Goal: Transaction & Acquisition: Book appointment/travel/reservation

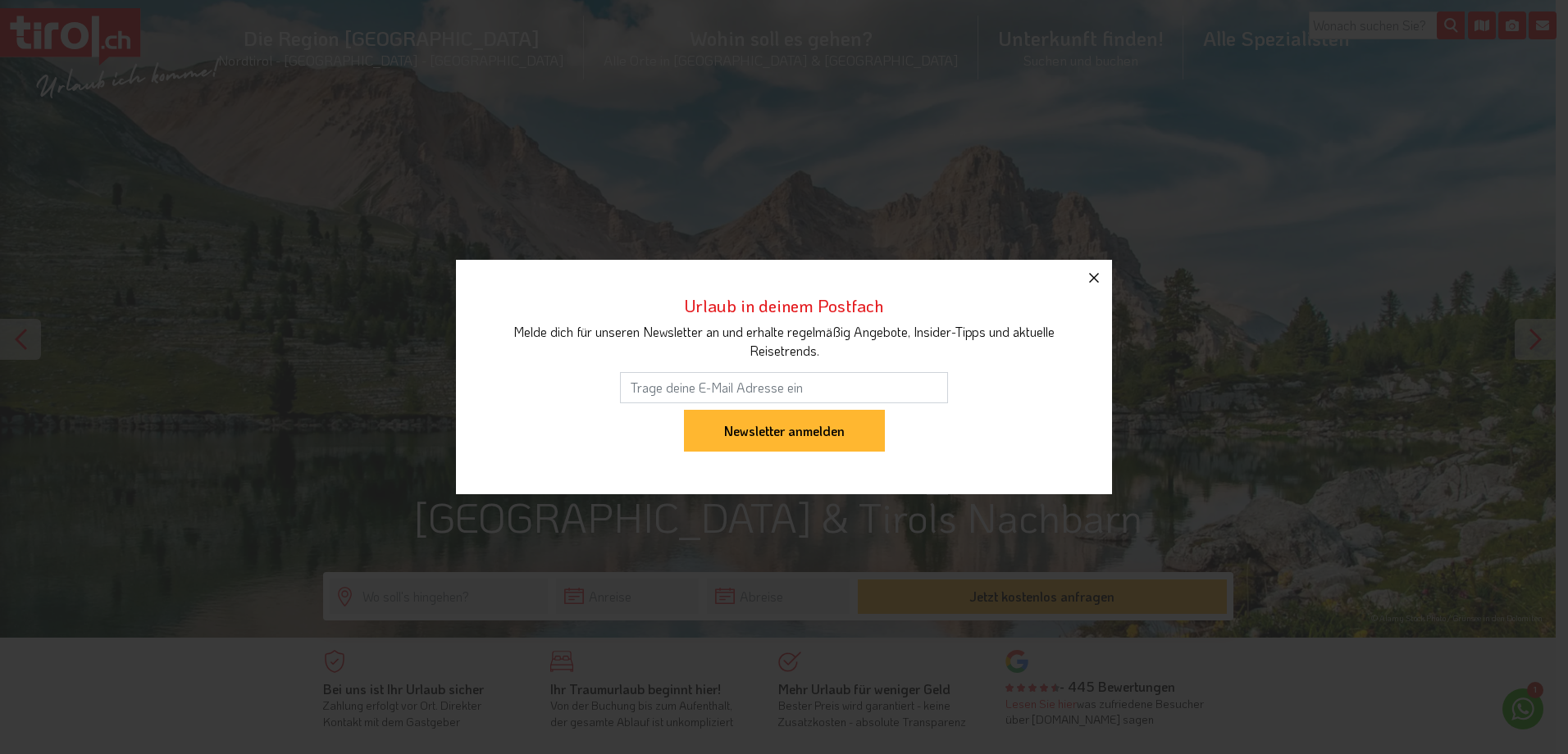
click at [1092, 275] on icon "button" at bounding box center [1094, 277] width 19 height 19
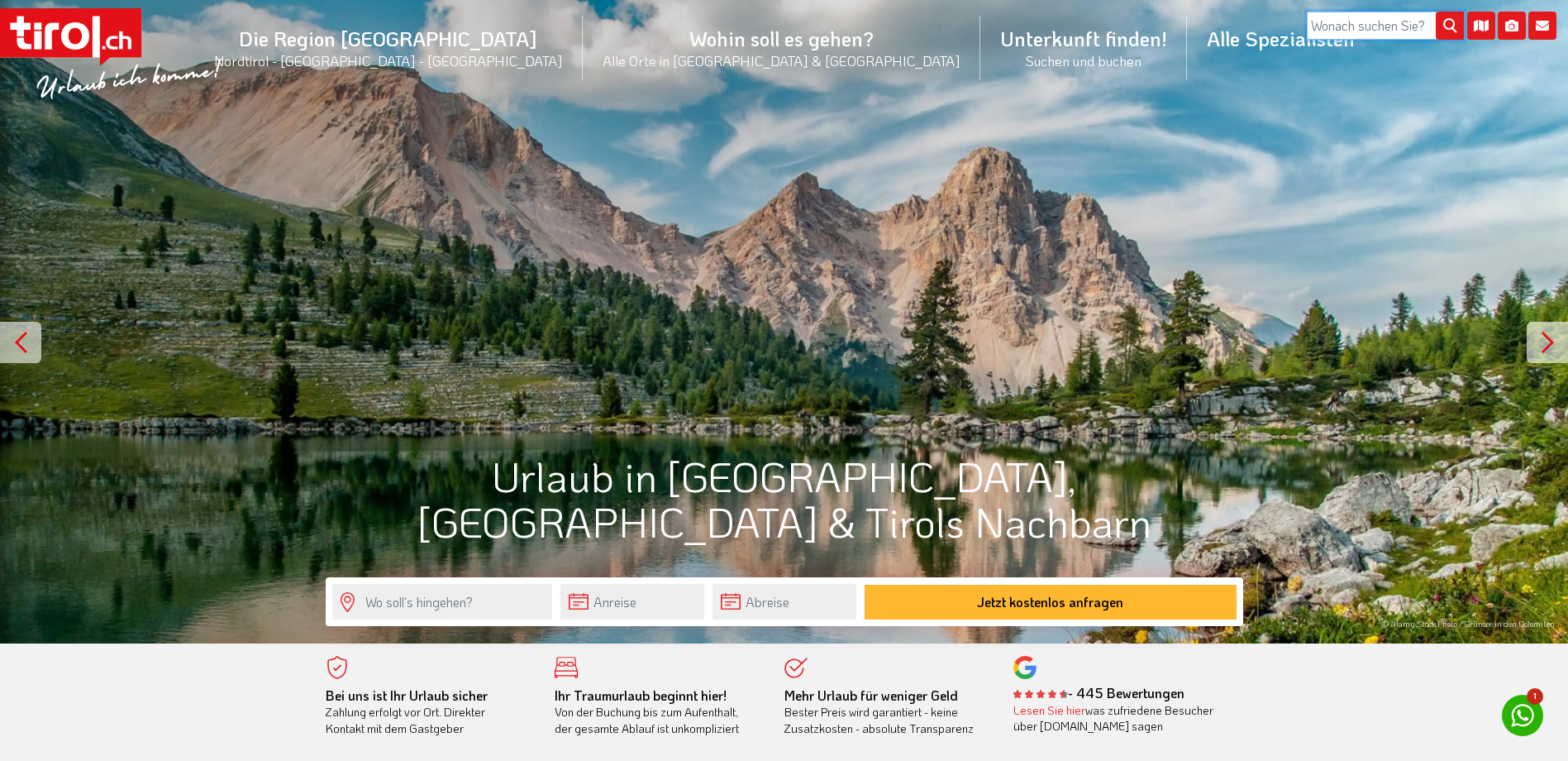
click at [1354, 20] on input "search" at bounding box center [1385, 25] width 157 height 28
type input "kufstein"
click at [1435, 13] on button "submit" at bounding box center [1449, 26] width 28 height 28
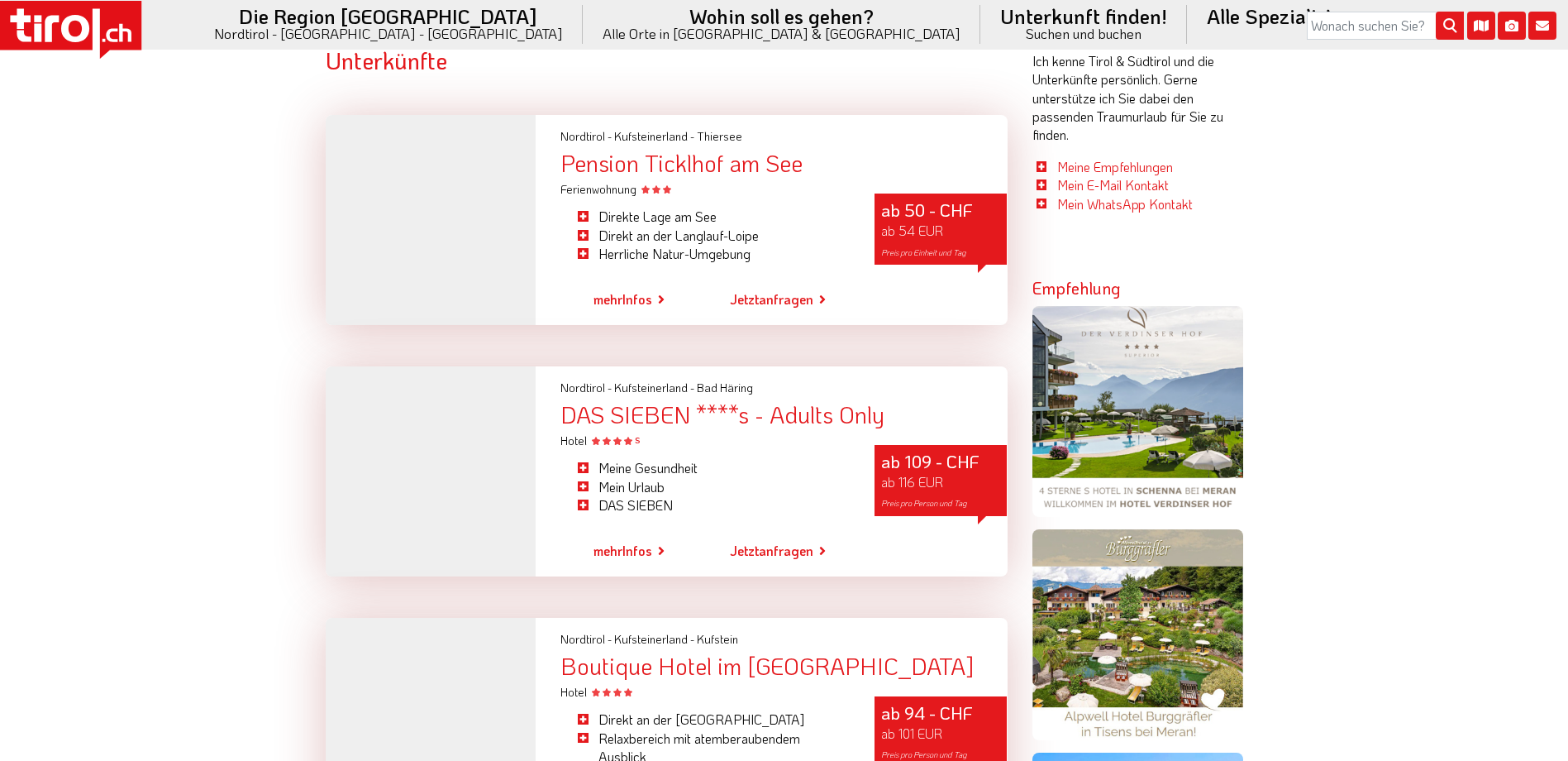
scroll to position [414, 0]
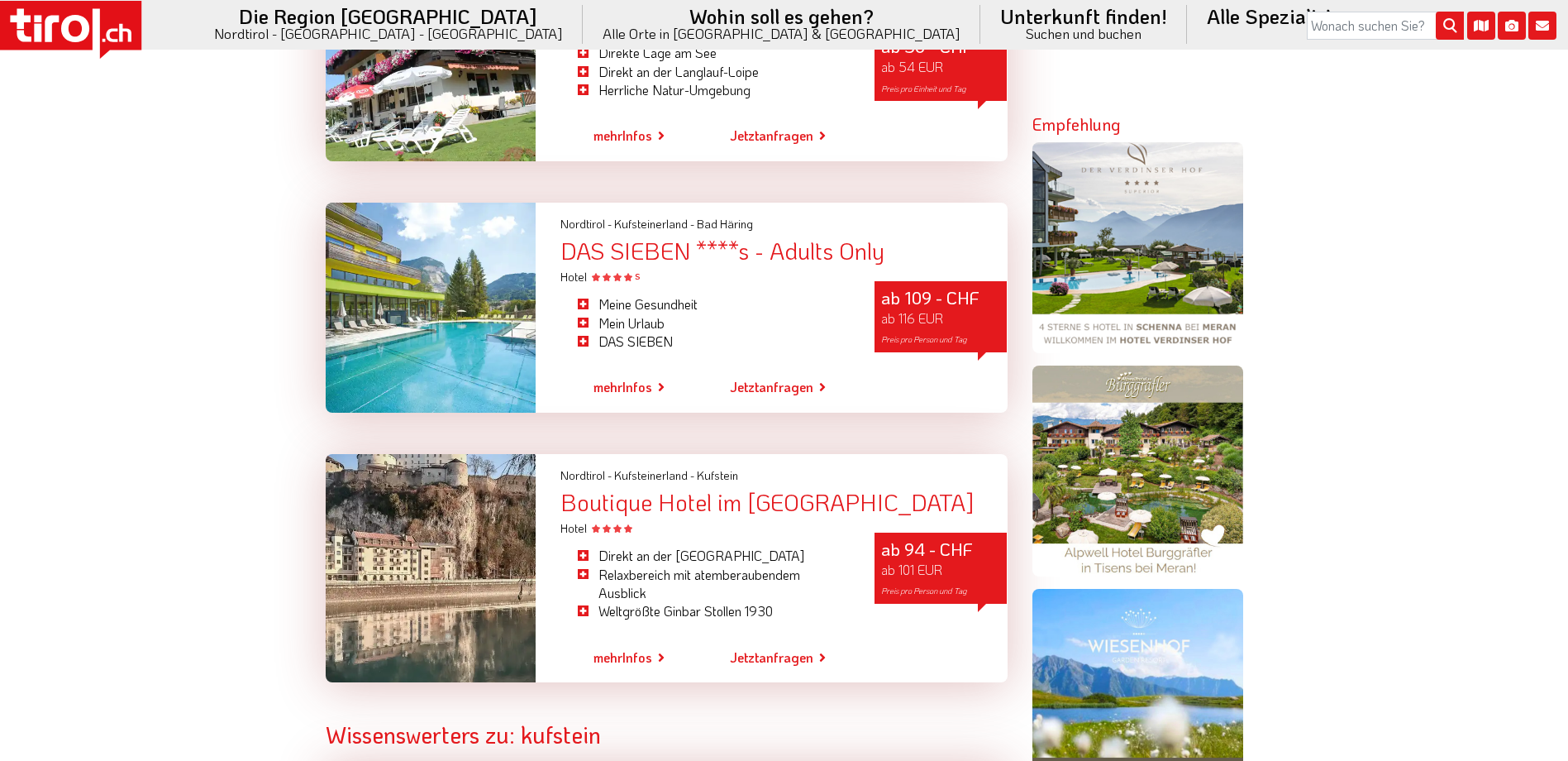
click at [747, 504] on div "Boutique Hotel im [GEOGRAPHIC_DATA]" at bounding box center [784, 502] width 447 height 23
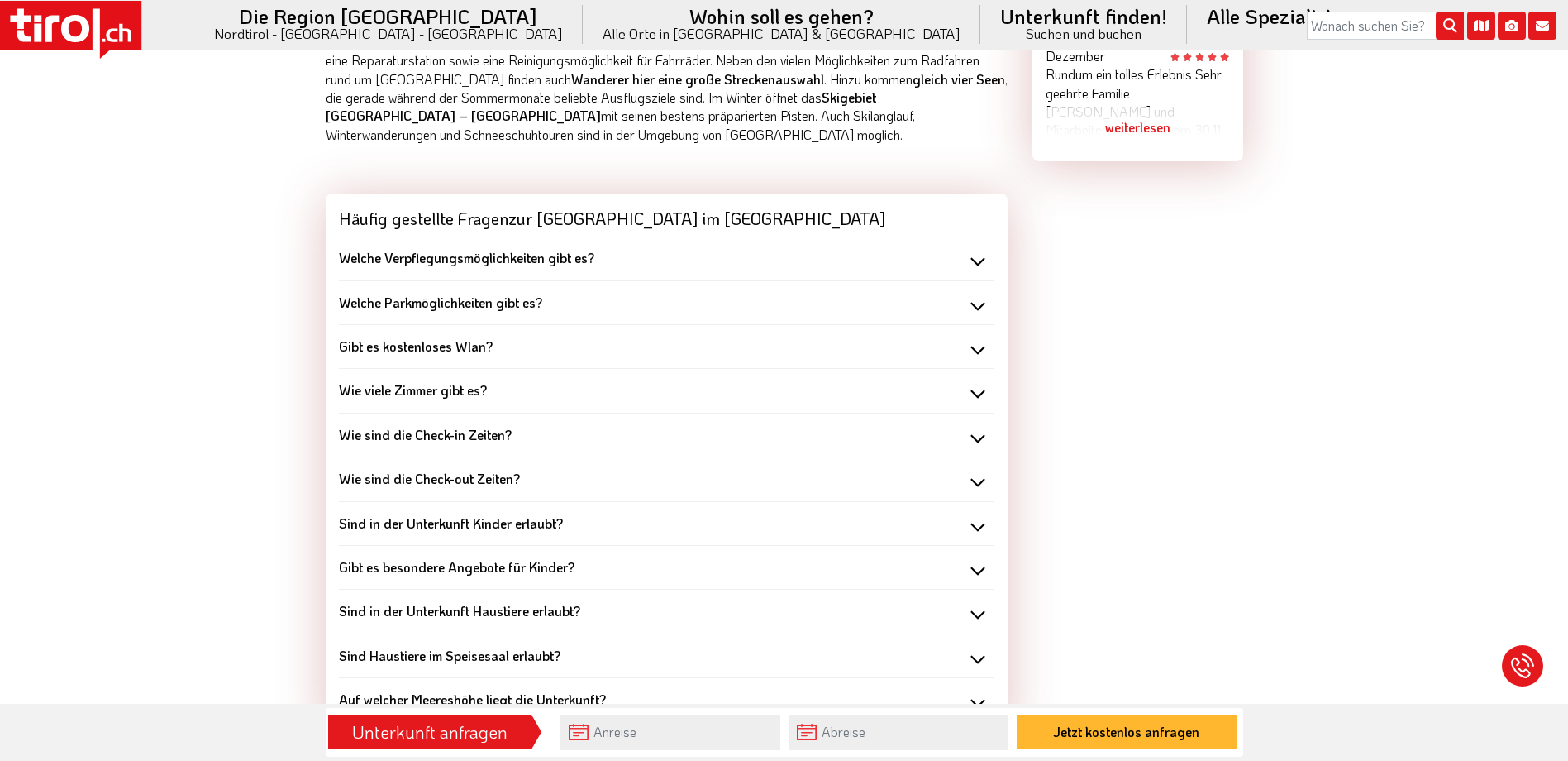
scroll to position [1520, 0]
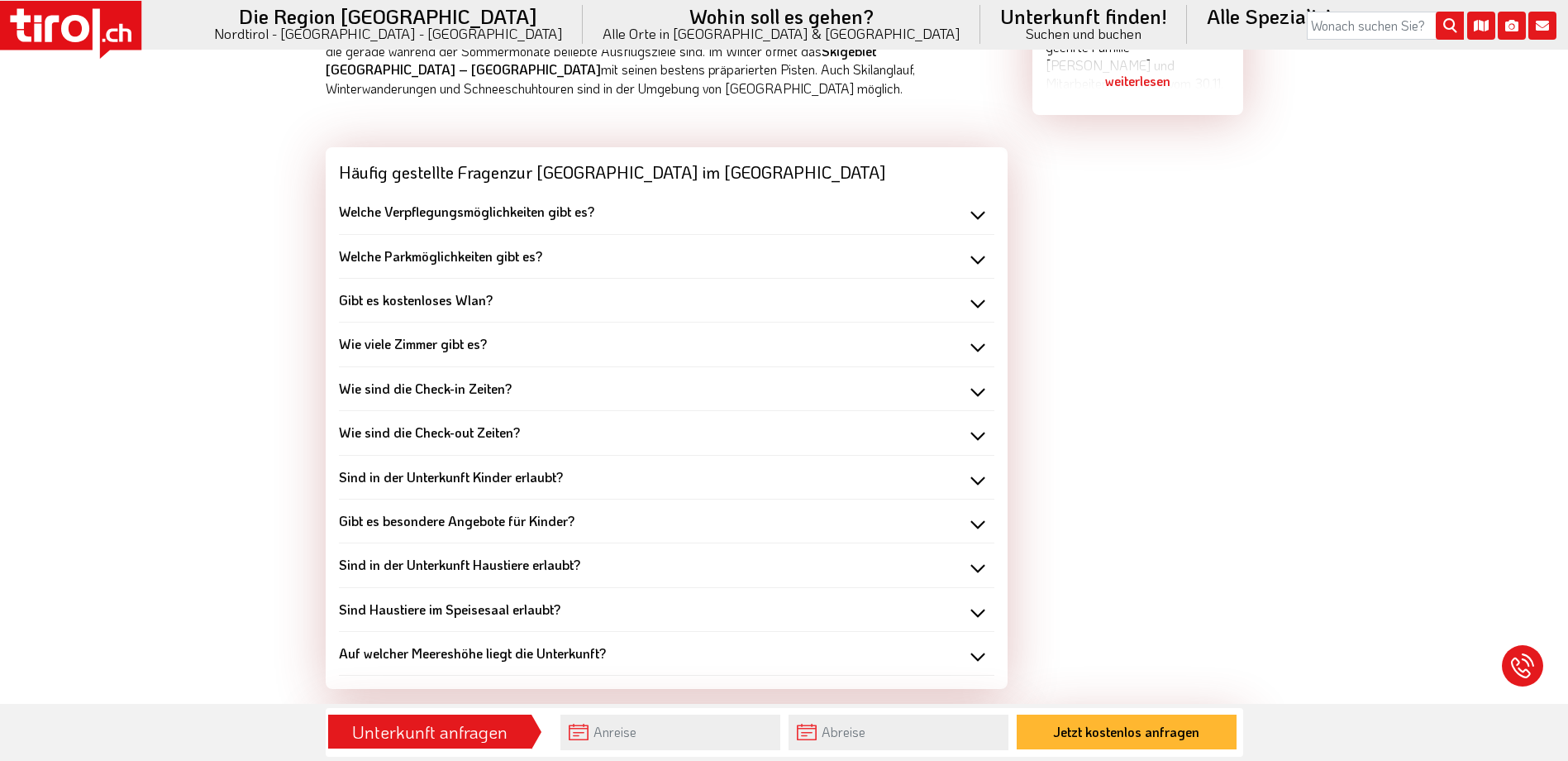
click at [980, 210] on div "Welche Verpflegungsmöglichkeiten gibt es?" at bounding box center [667, 212] width 655 height 19
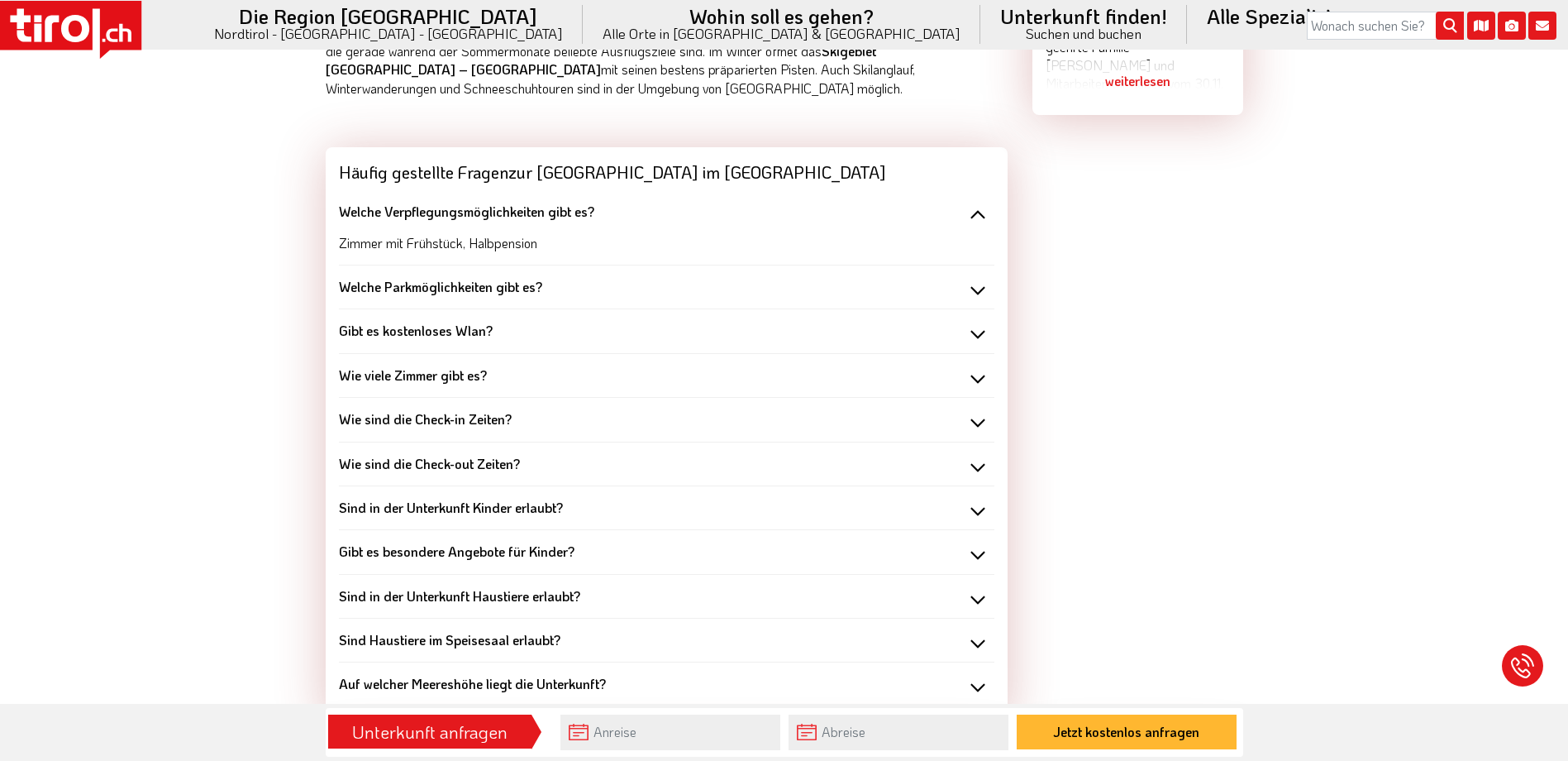
click at [975, 284] on div "Welche Parkmöglichkeiten gibt es?" at bounding box center [667, 287] width 655 height 19
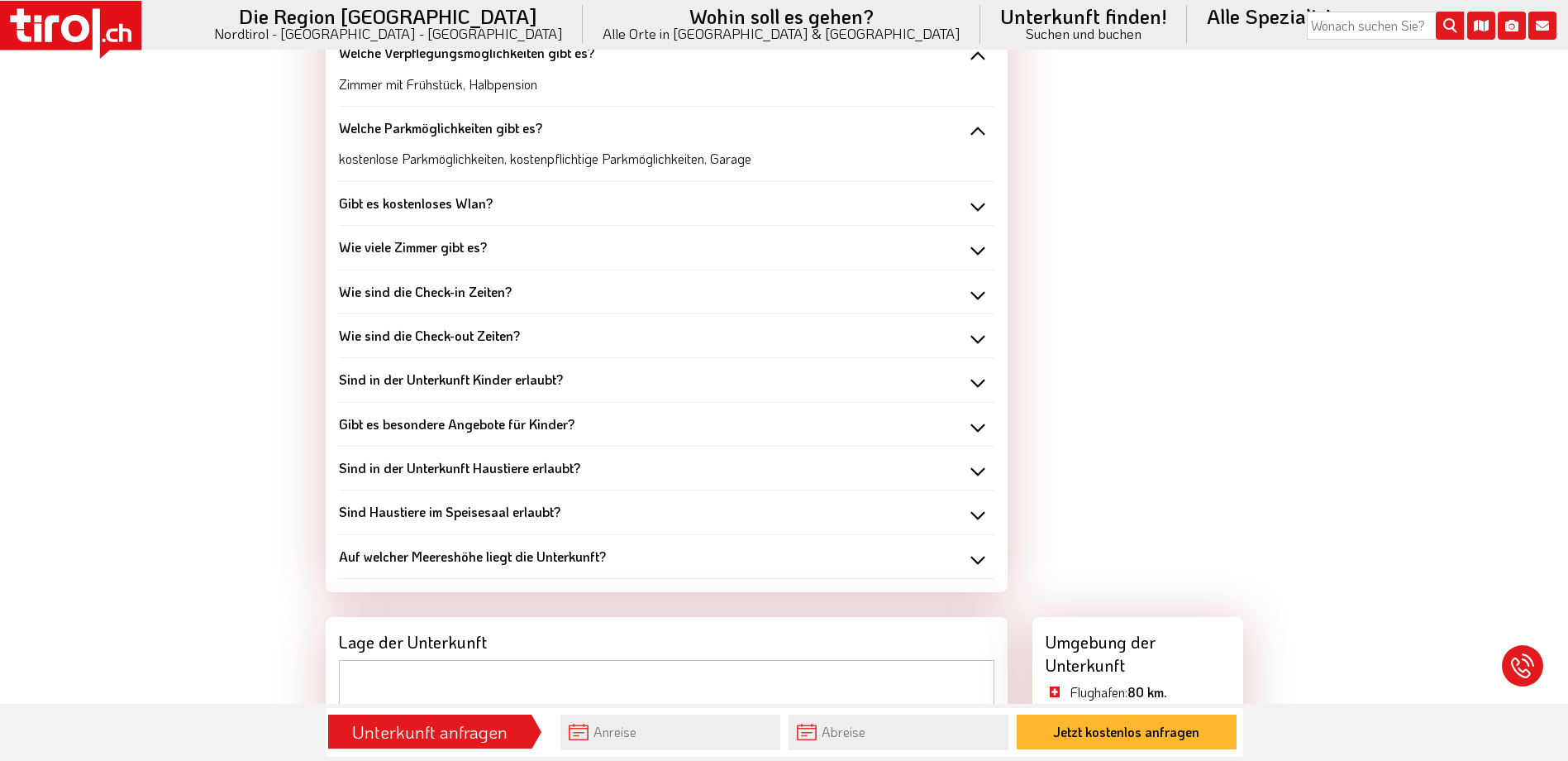
scroll to position [1686, 0]
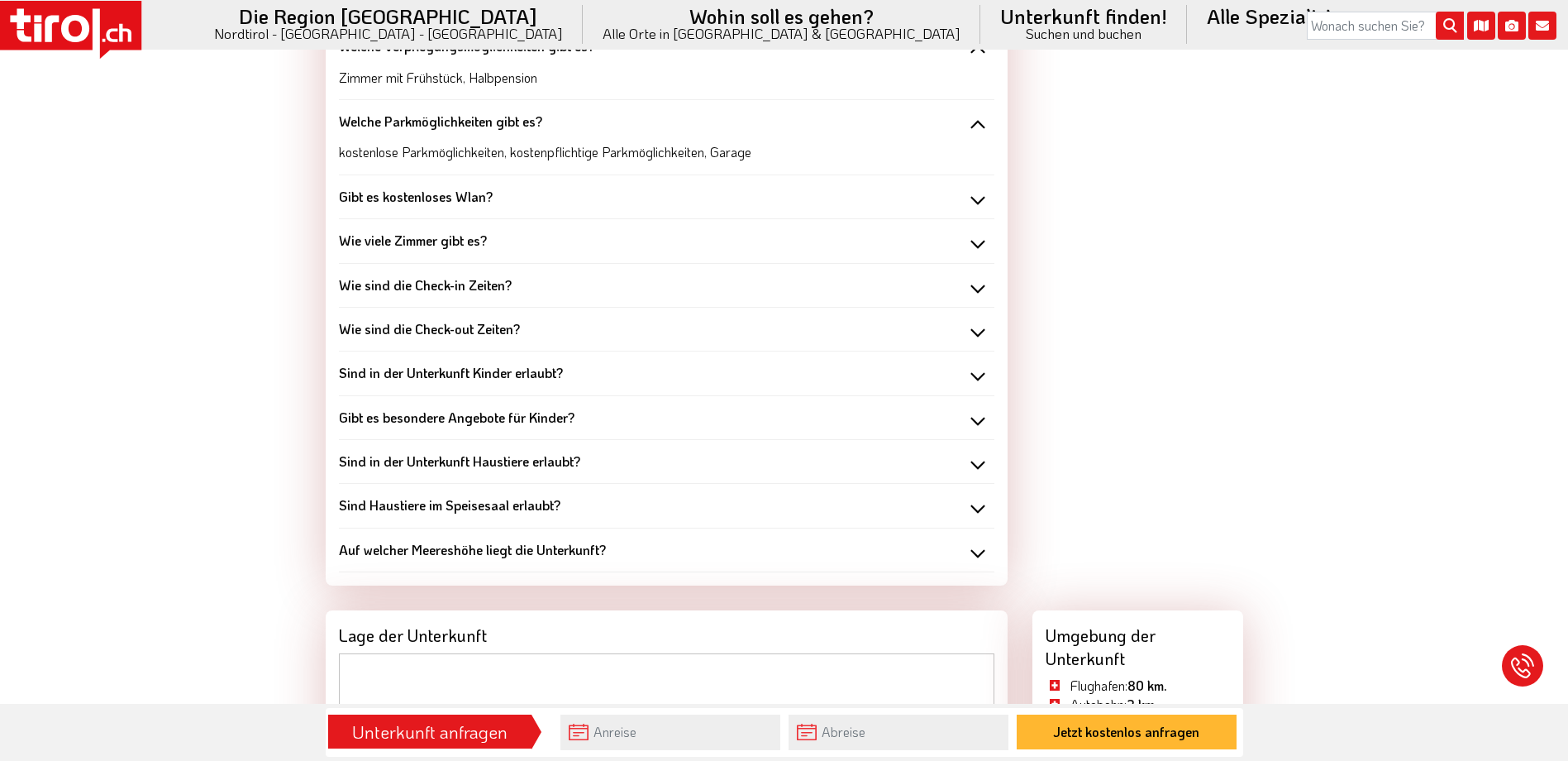
click at [969, 193] on div "Gibt es kostenloses Wlan?" at bounding box center [667, 196] width 655 height 19
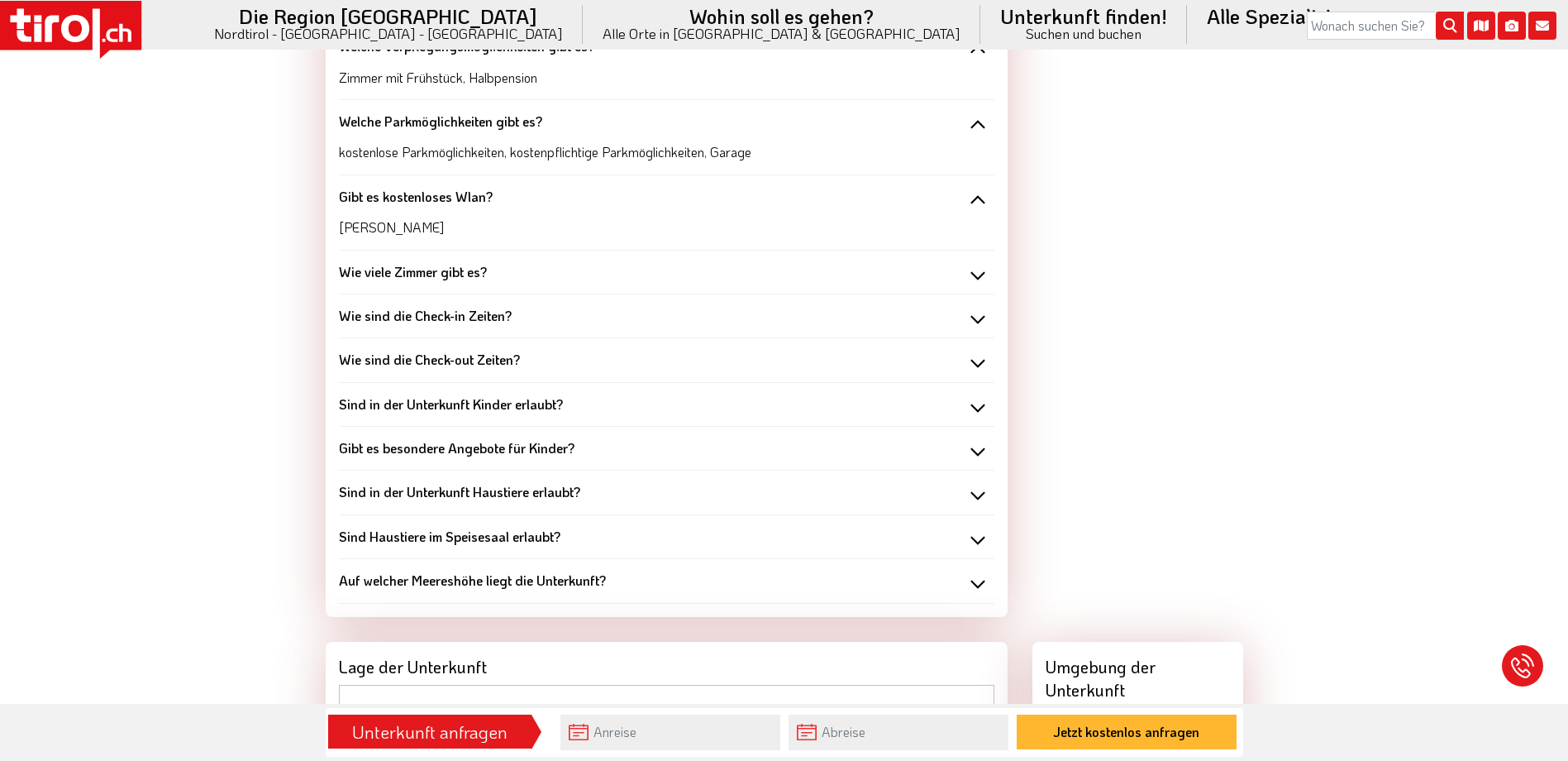
click at [980, 274] on div "Wie viele Zimmer gibt es?" at bounding box center [667, 272] width 655 height 19
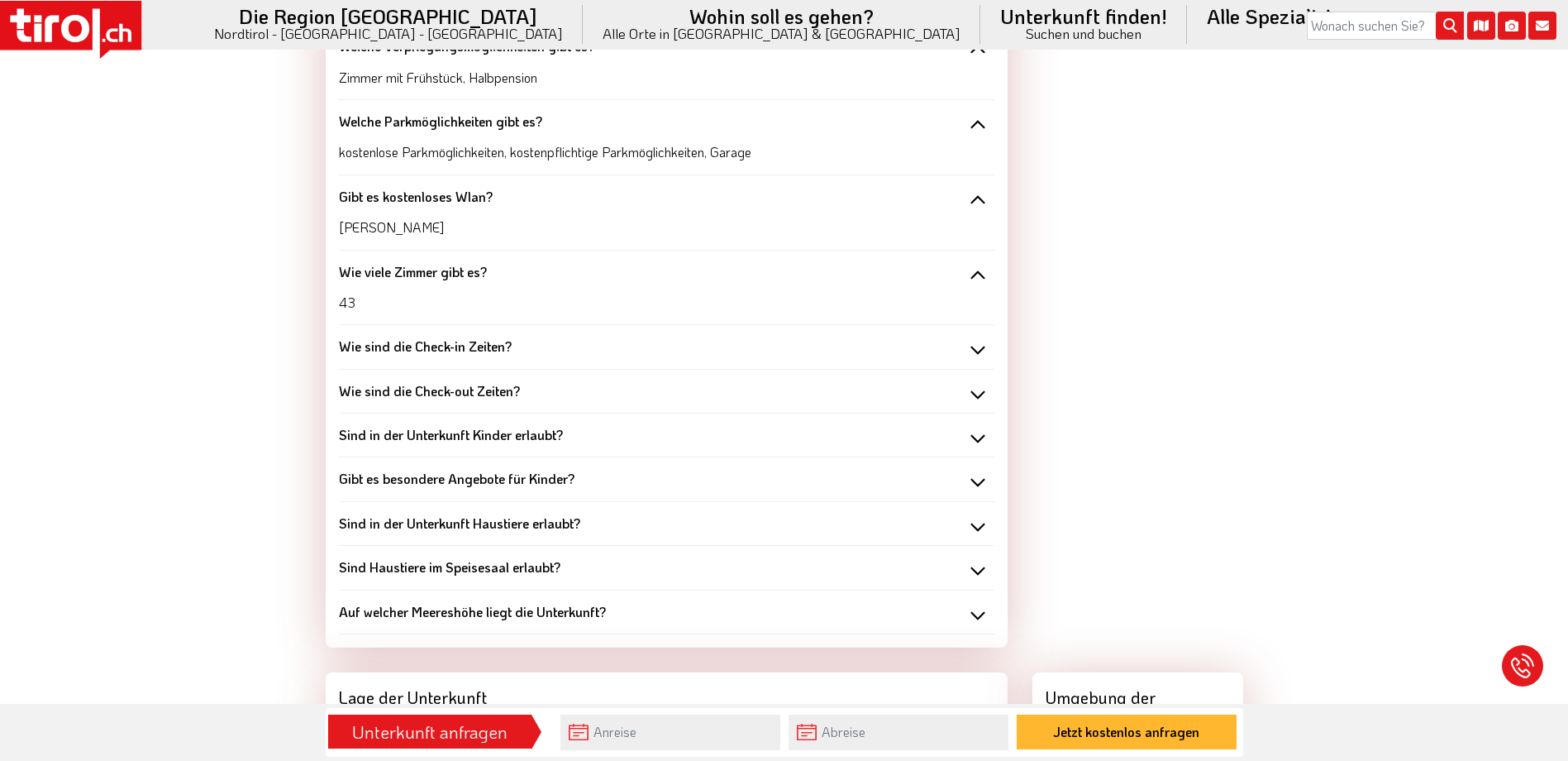
scroll to position [1768, 0]
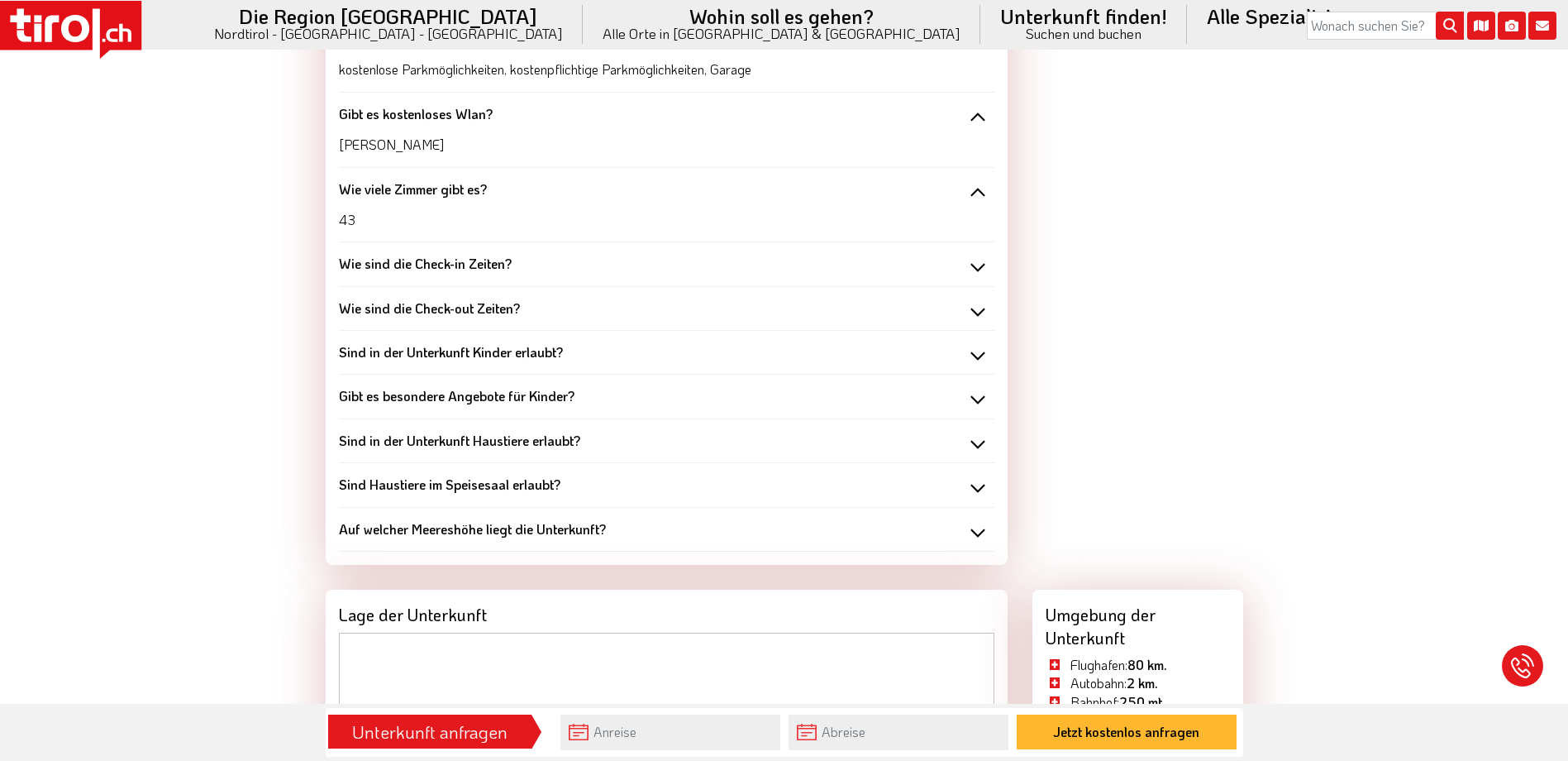
click at [980, 265] on div "Wie sind die Check-in Zeiten?" at bounding box center [667, 263] width 655 height 19
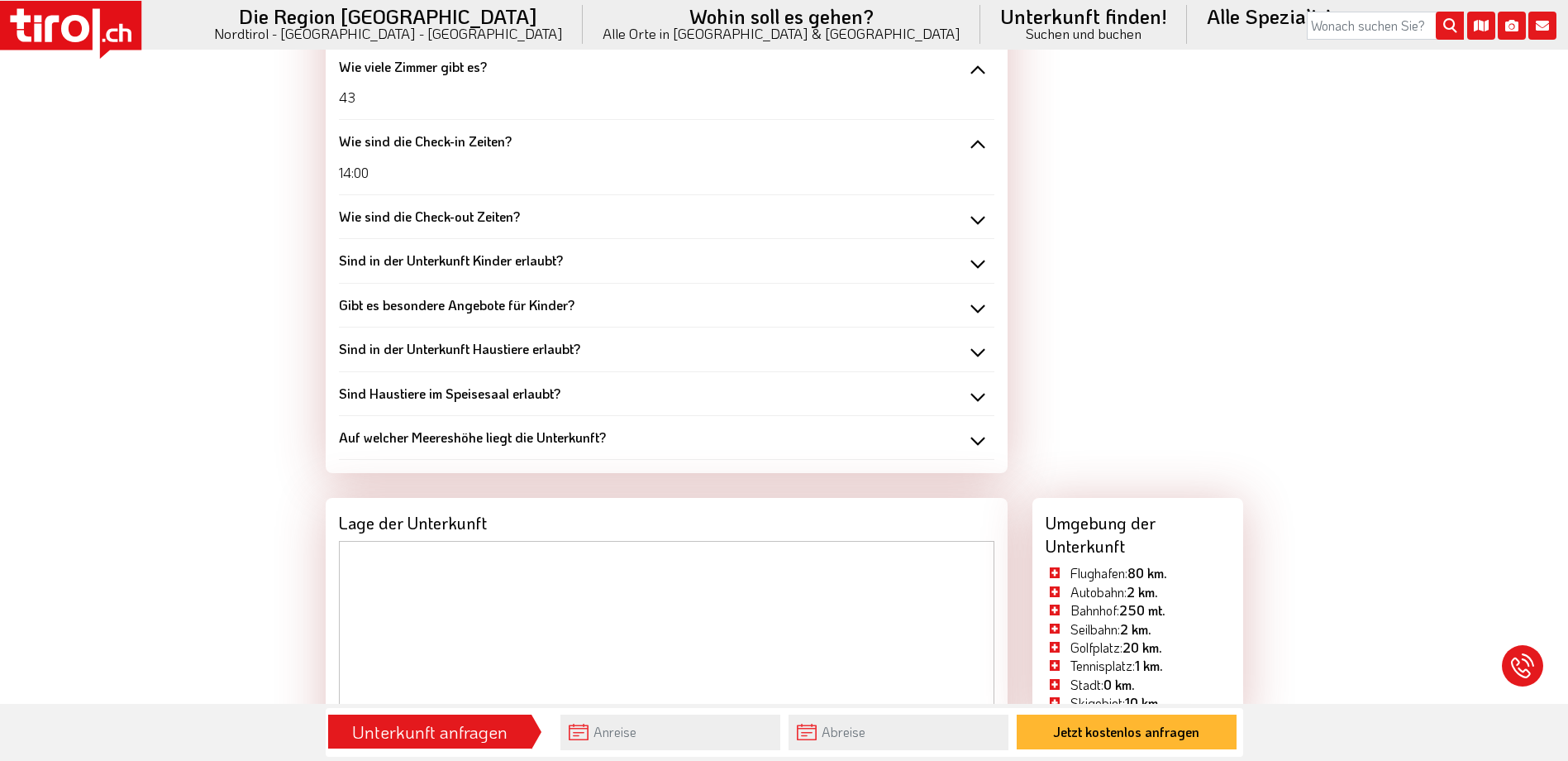
scroll to position [1934, 0]
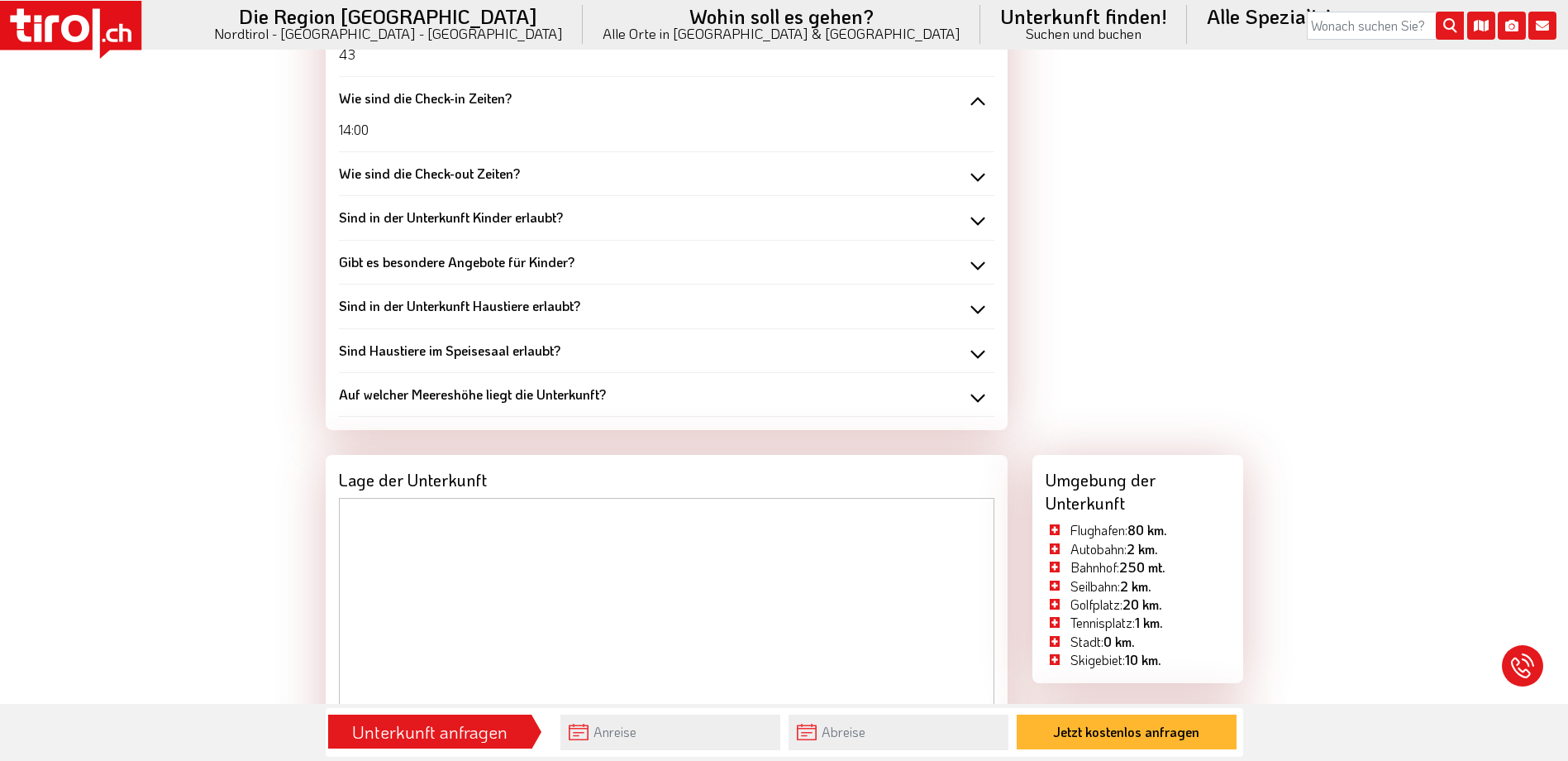
click at [969, 177] on div "Wie sind die Check-out Zeiten?" at bounding box center [667, 174] width 655 height 19
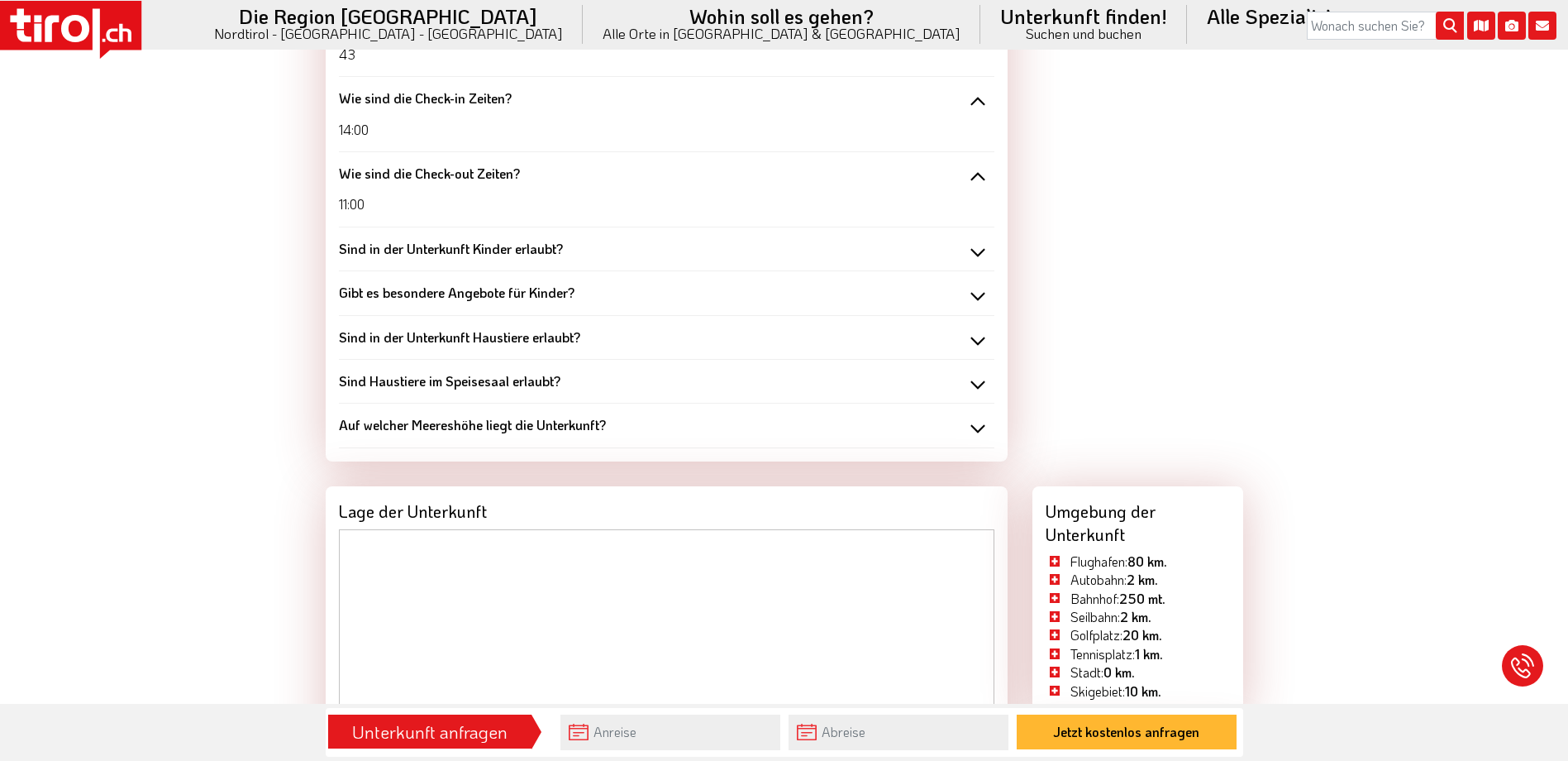
click at [964, 248] on div "Sind in der Unterkunft Kinder erlaubt?" at bounding box center [667, 249] width 655 height 19
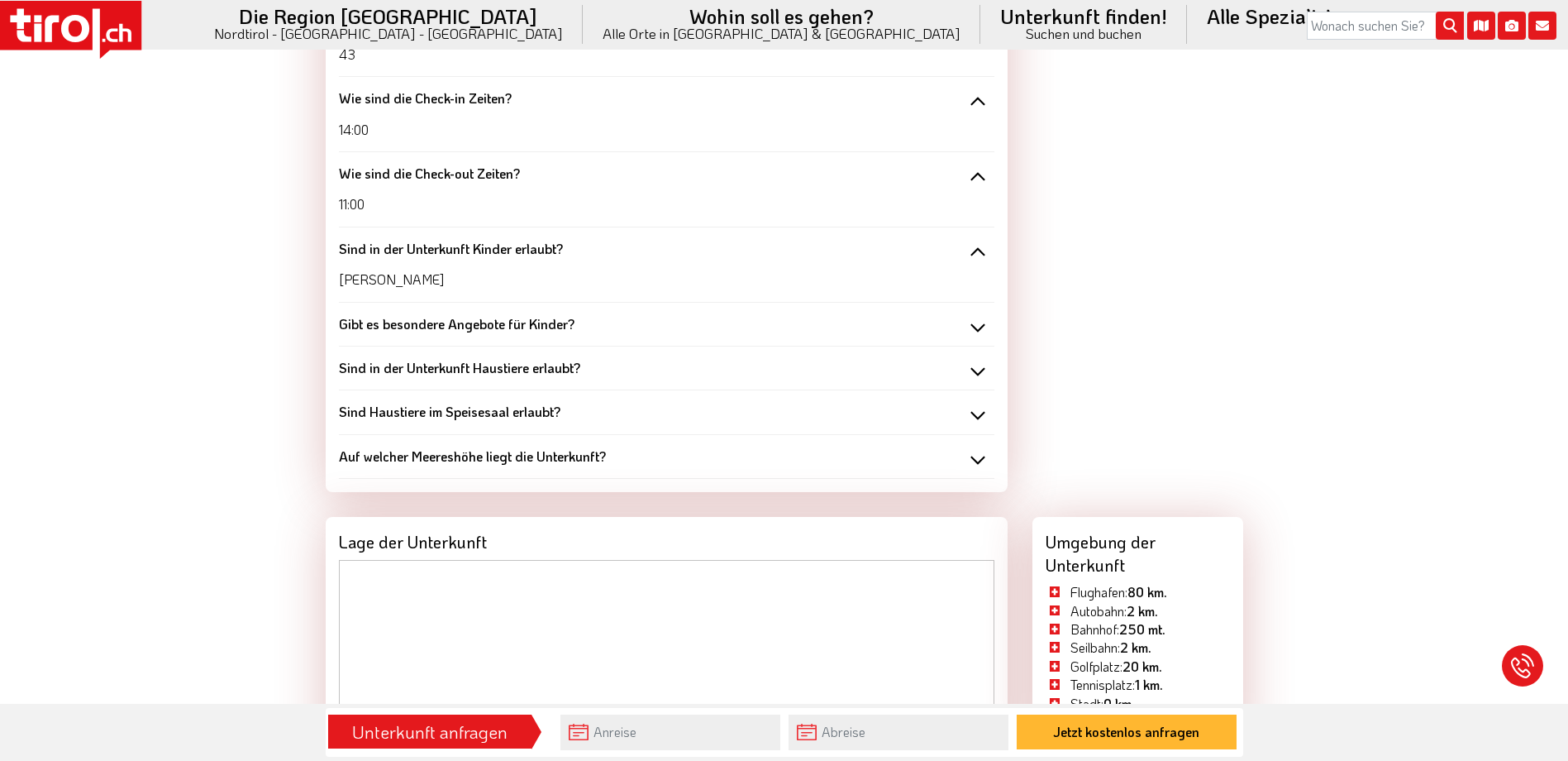
click at [973, 324] on div "Gibt es besondere Angebote für Kinder?" at bounding box center [667, 324] width 655 height 19
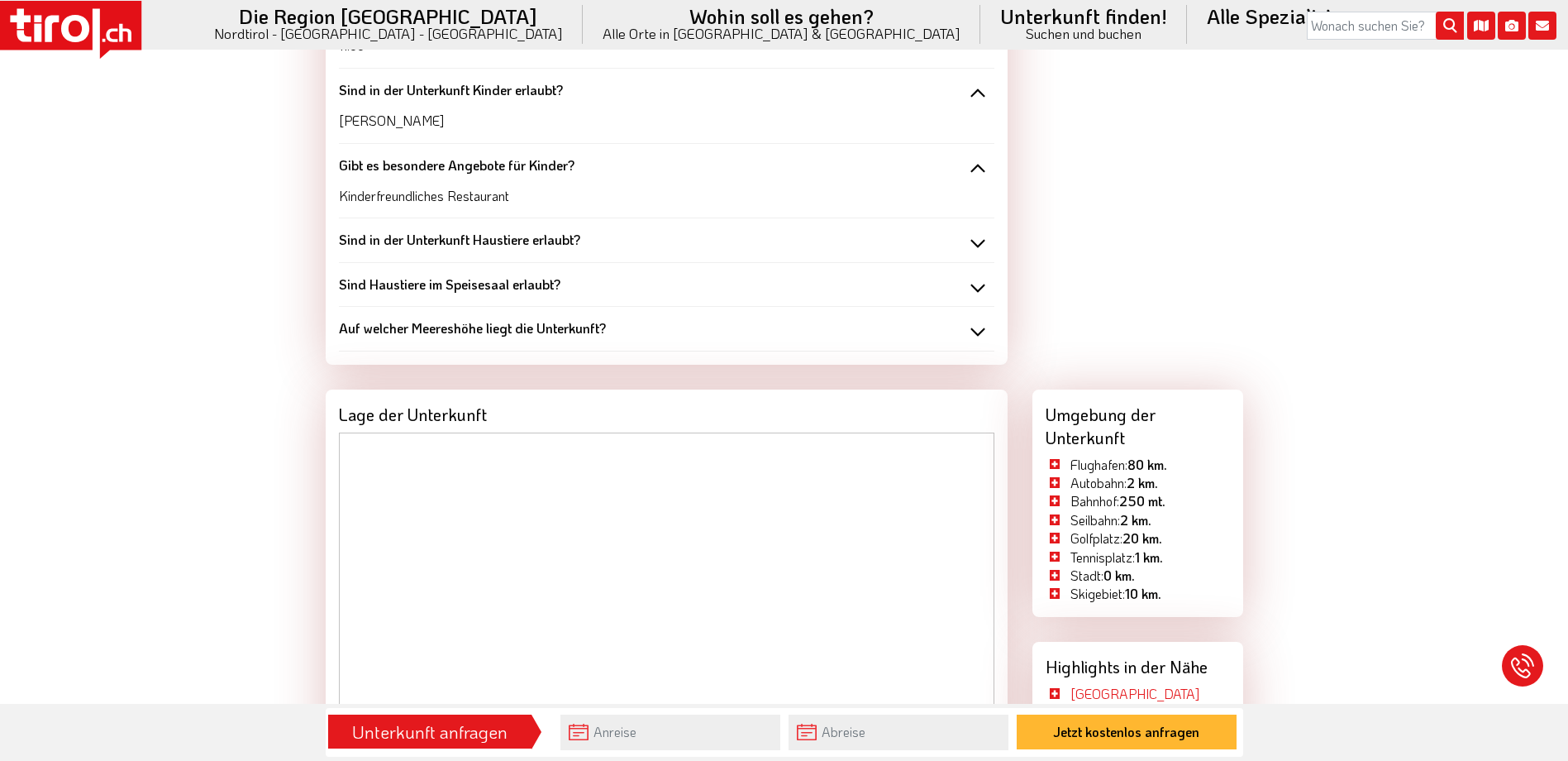
scroll to position [2099, 0]
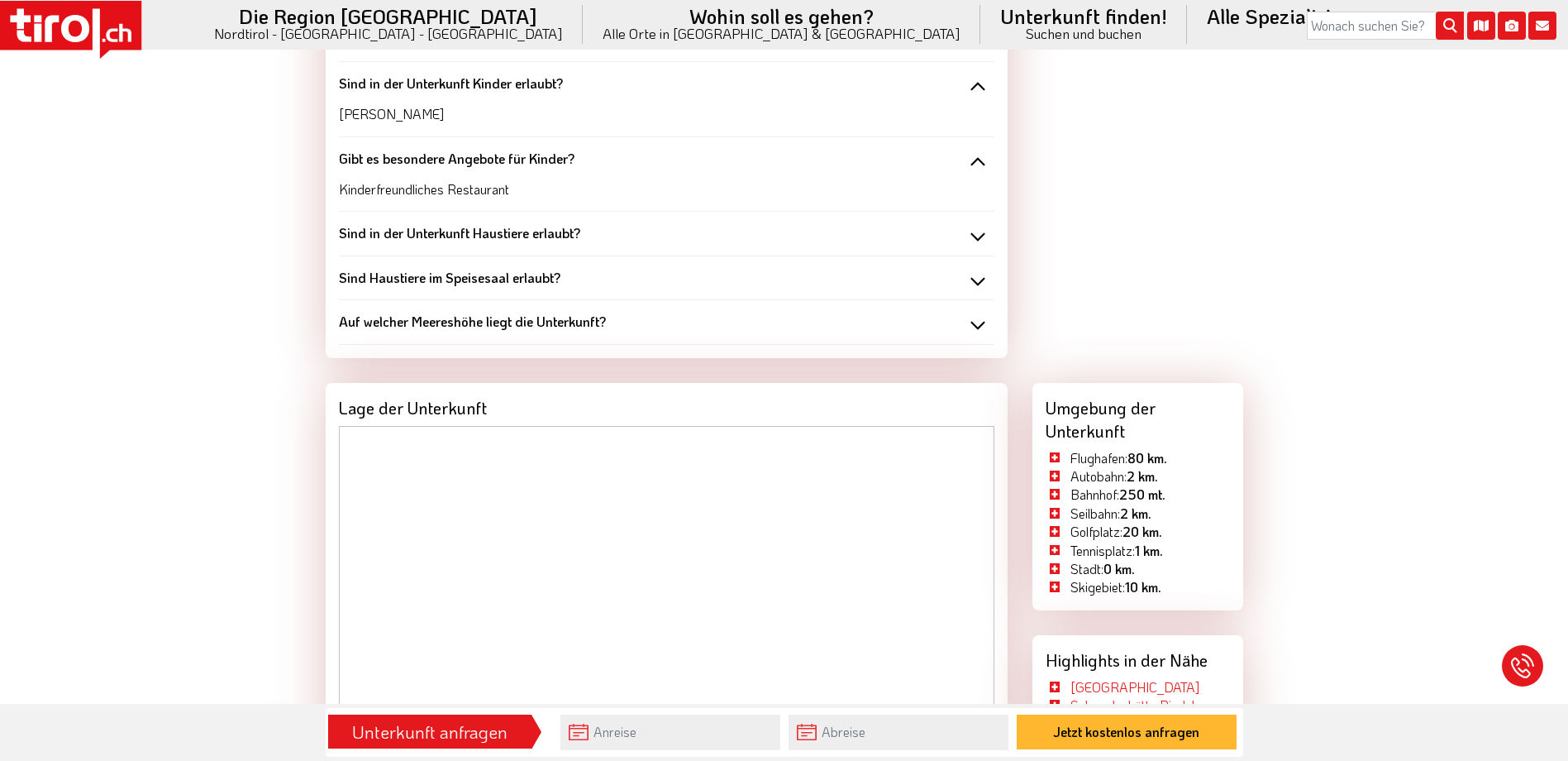
click at [980, 241] on div "Sind in der Unterkunft Haustiere erlaubt?" at bounding box center [667, 233] width 655 height 19
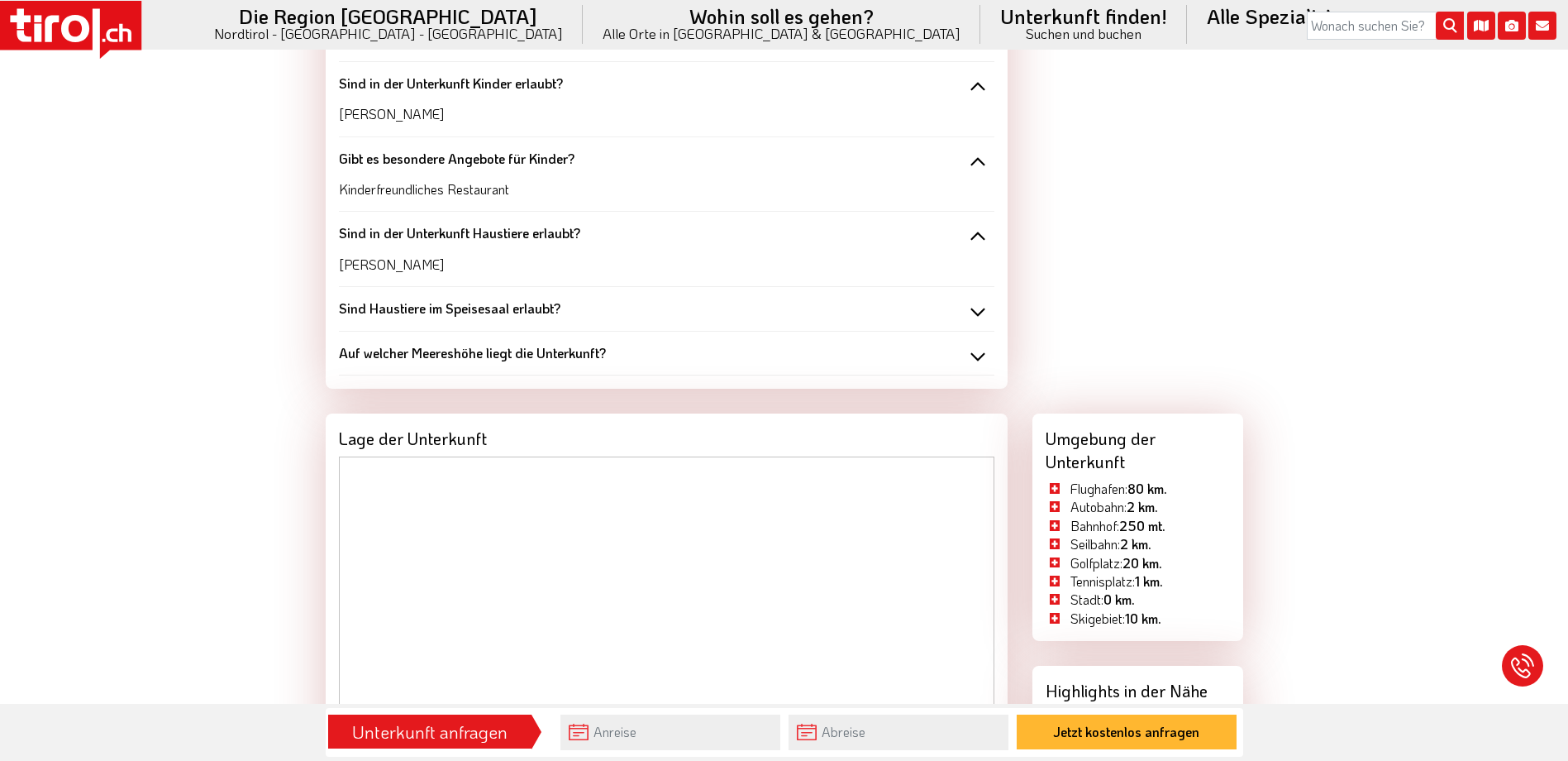
click at [972, 312] on div "Sind Haustiere im Speisesaal erlaubt?" at bounding box center [667, 308] width 655 height 19
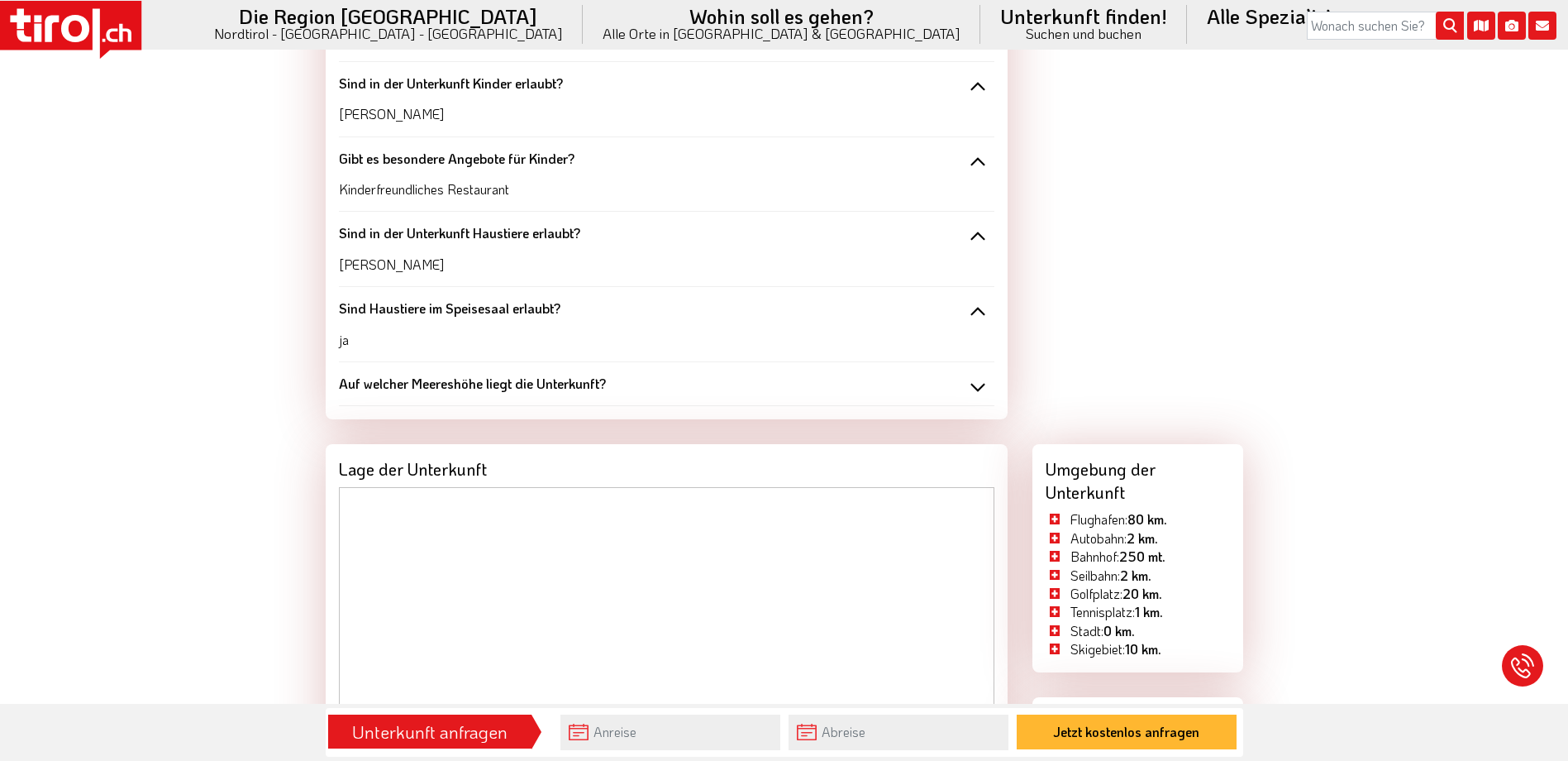
click at [979, 390] on div "Auf welcher Meereshöhe liegt die Unterkunft?" at bounding box center [667, 383] width 655 height 19
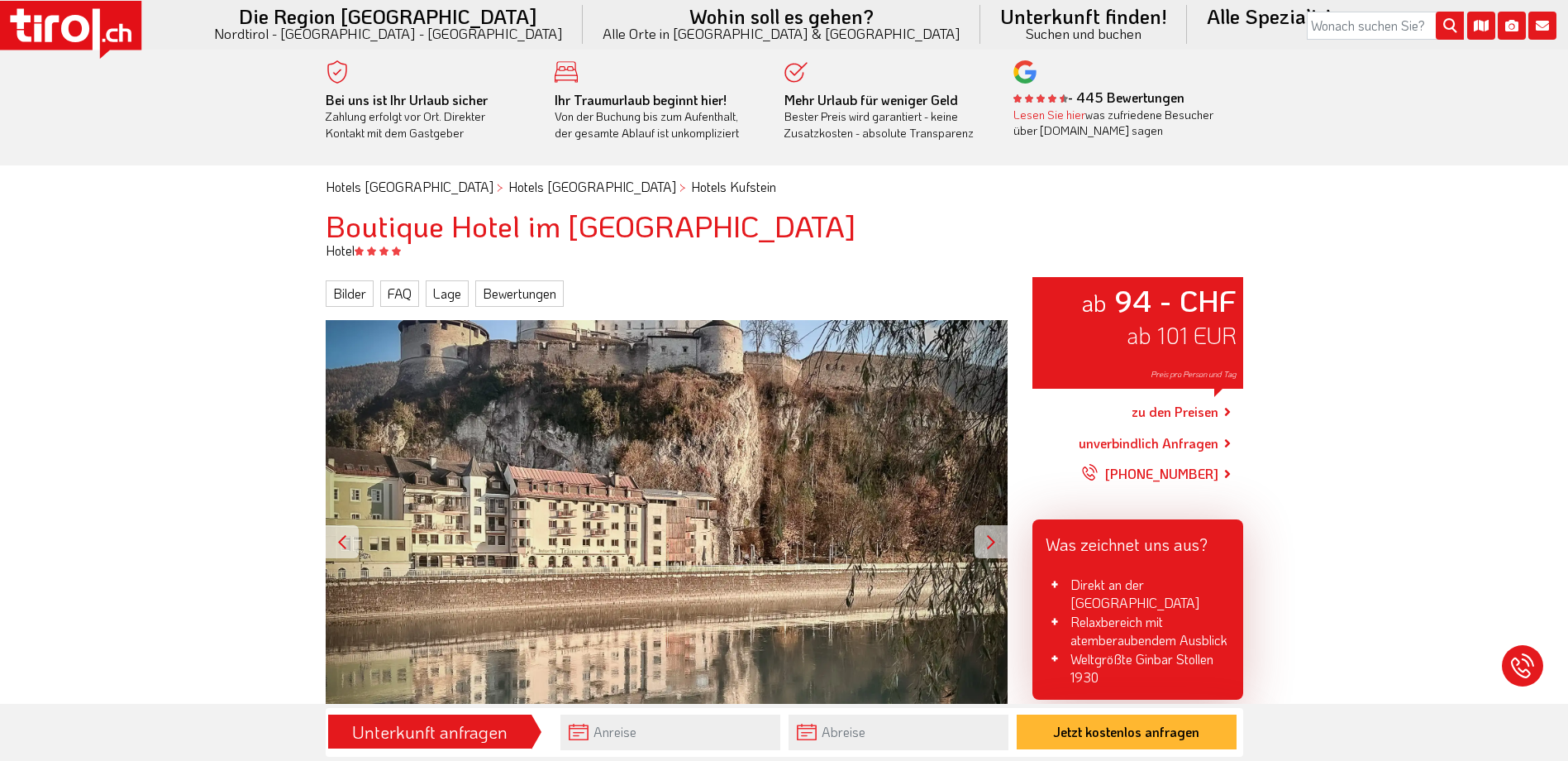
scroll to position [0, 0]
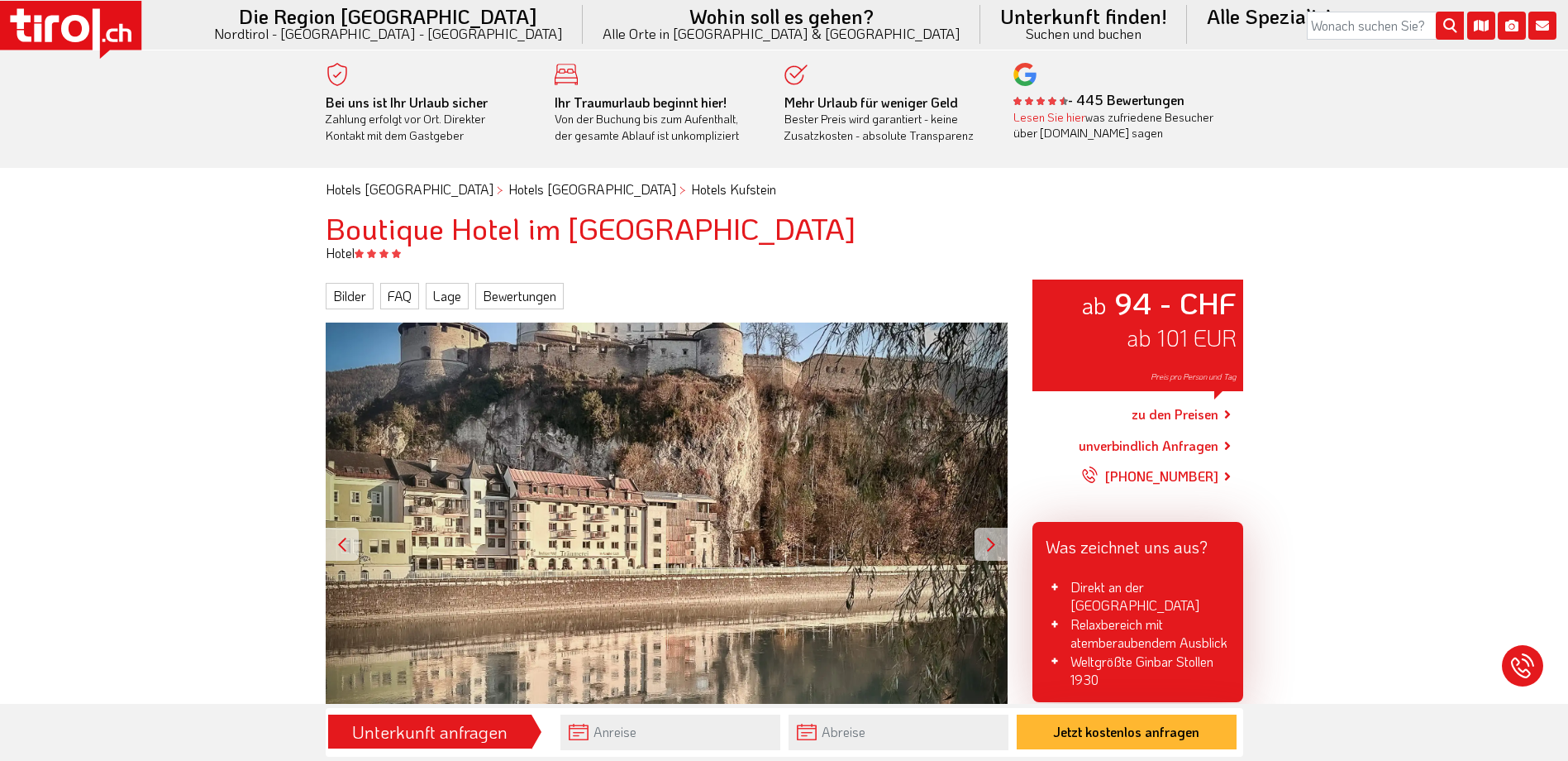
click at [985, 536] on div at bounding box center [991, 544] width 33 height 33
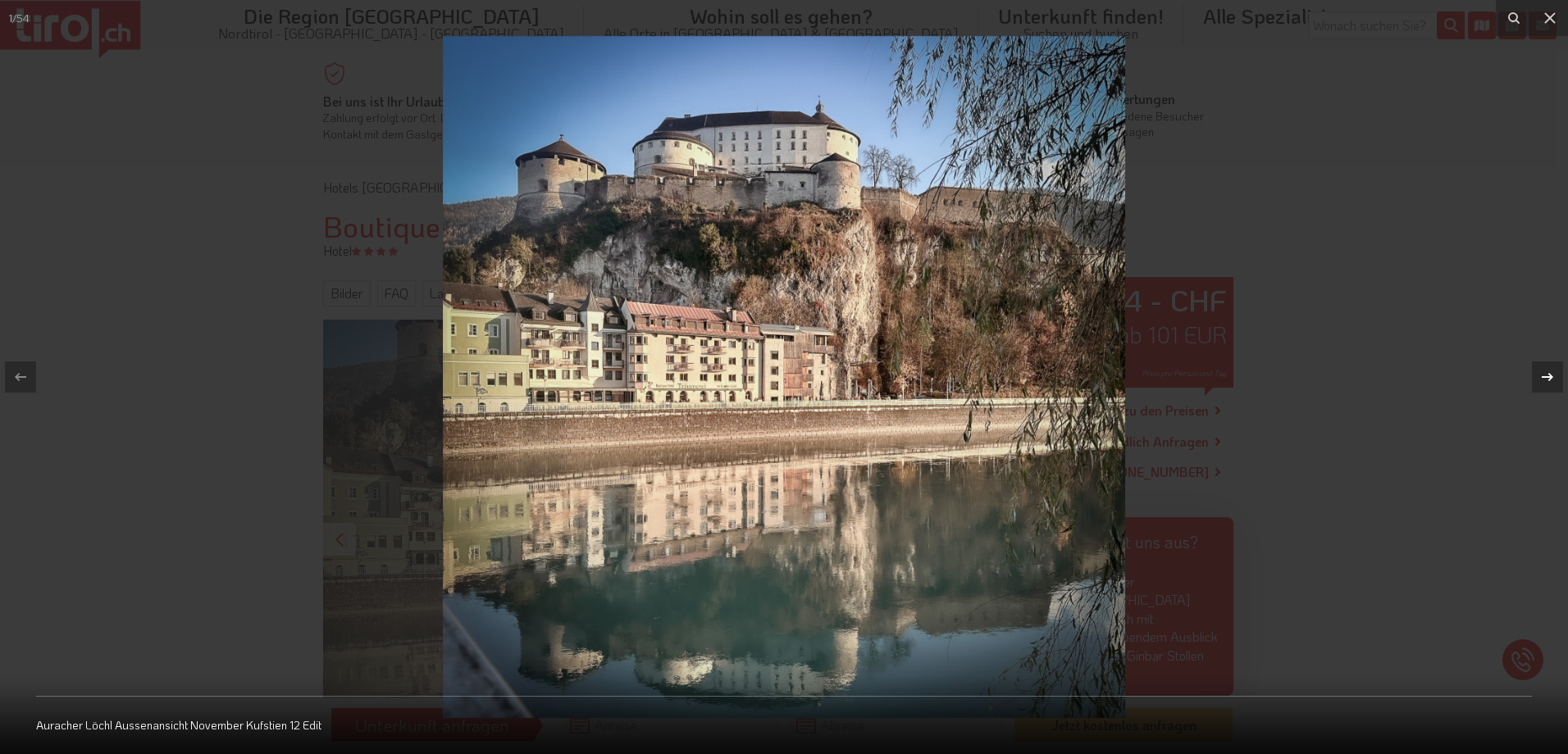
click at [1546, 373] on icon at bounding box center [1547, 377] width 19 height 19
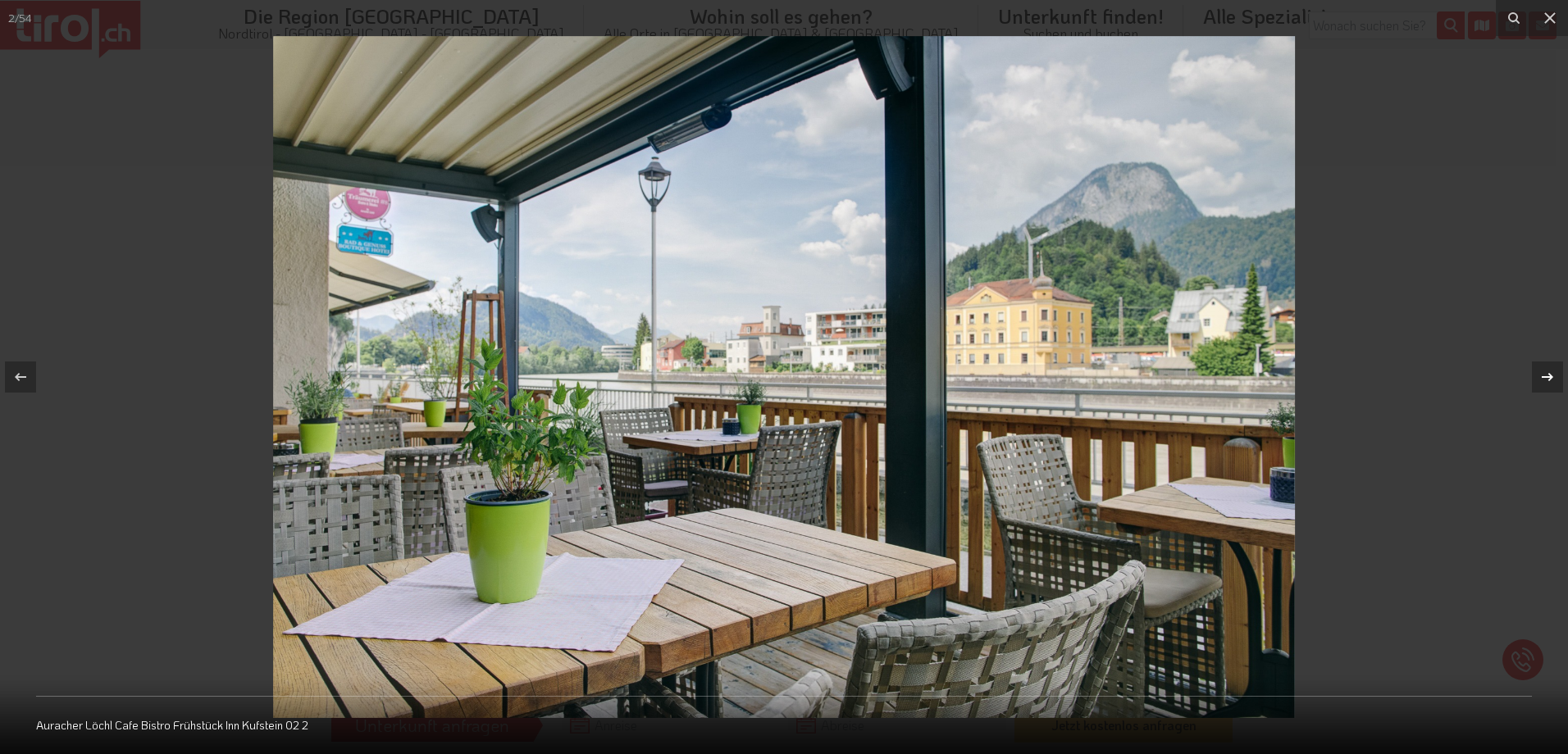
click at [1543, 373] on icon at bounding box center [1547, 377] width 19 height 19
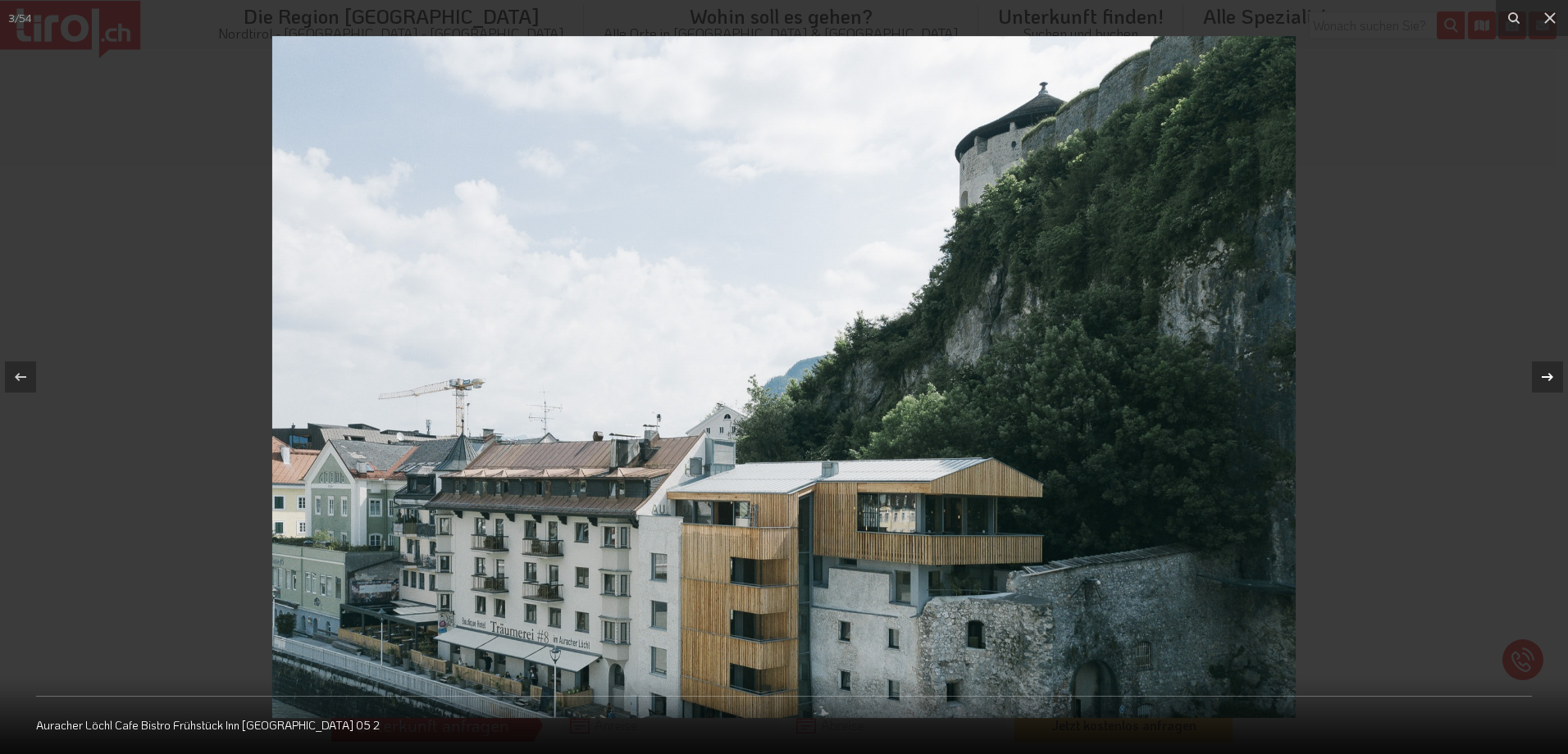
click at [1543, 373] on icon at bounding box center [1547, 377] width 19 height 19
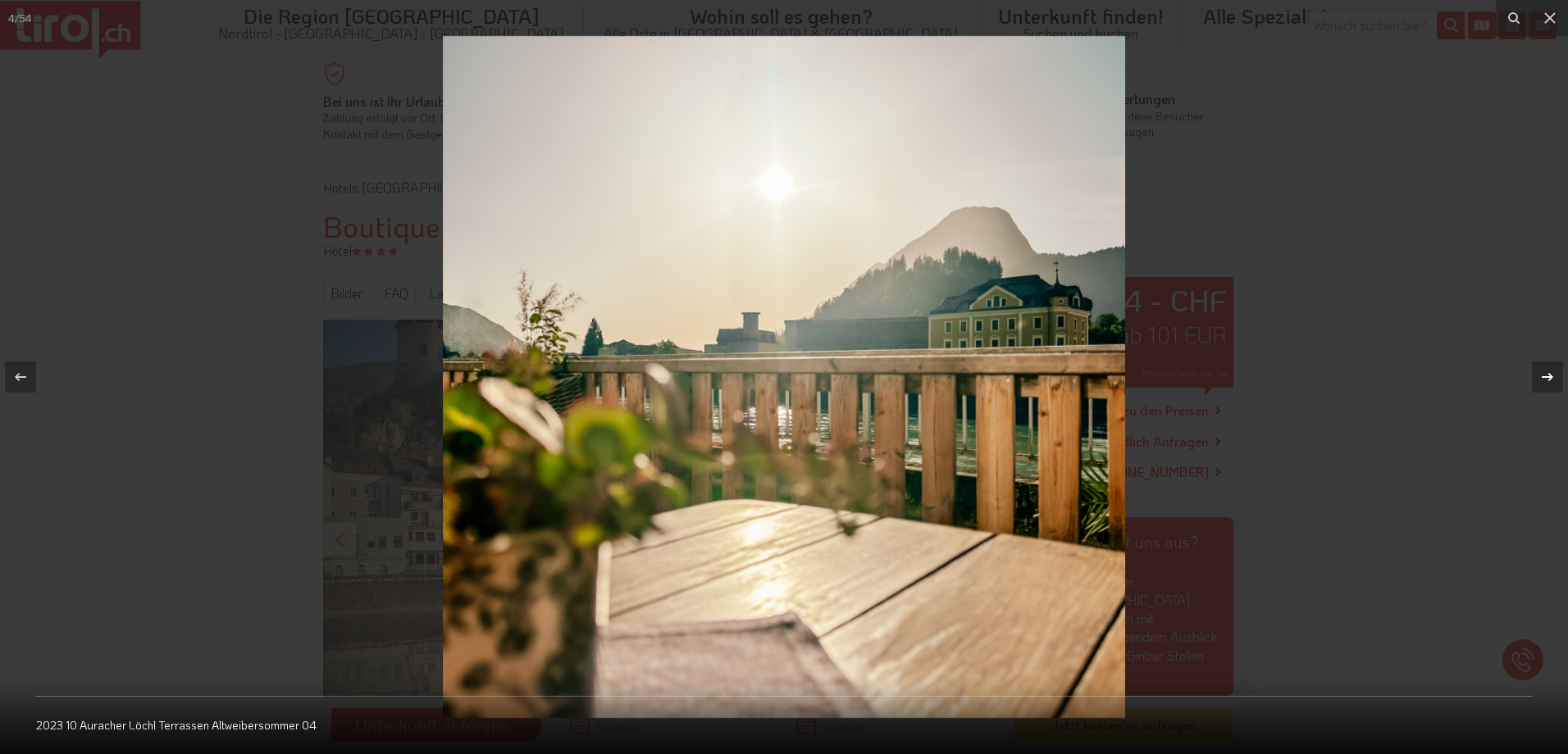
click at [1542, 373] on icon at bounding box center [1547, 377] width 19 height 19
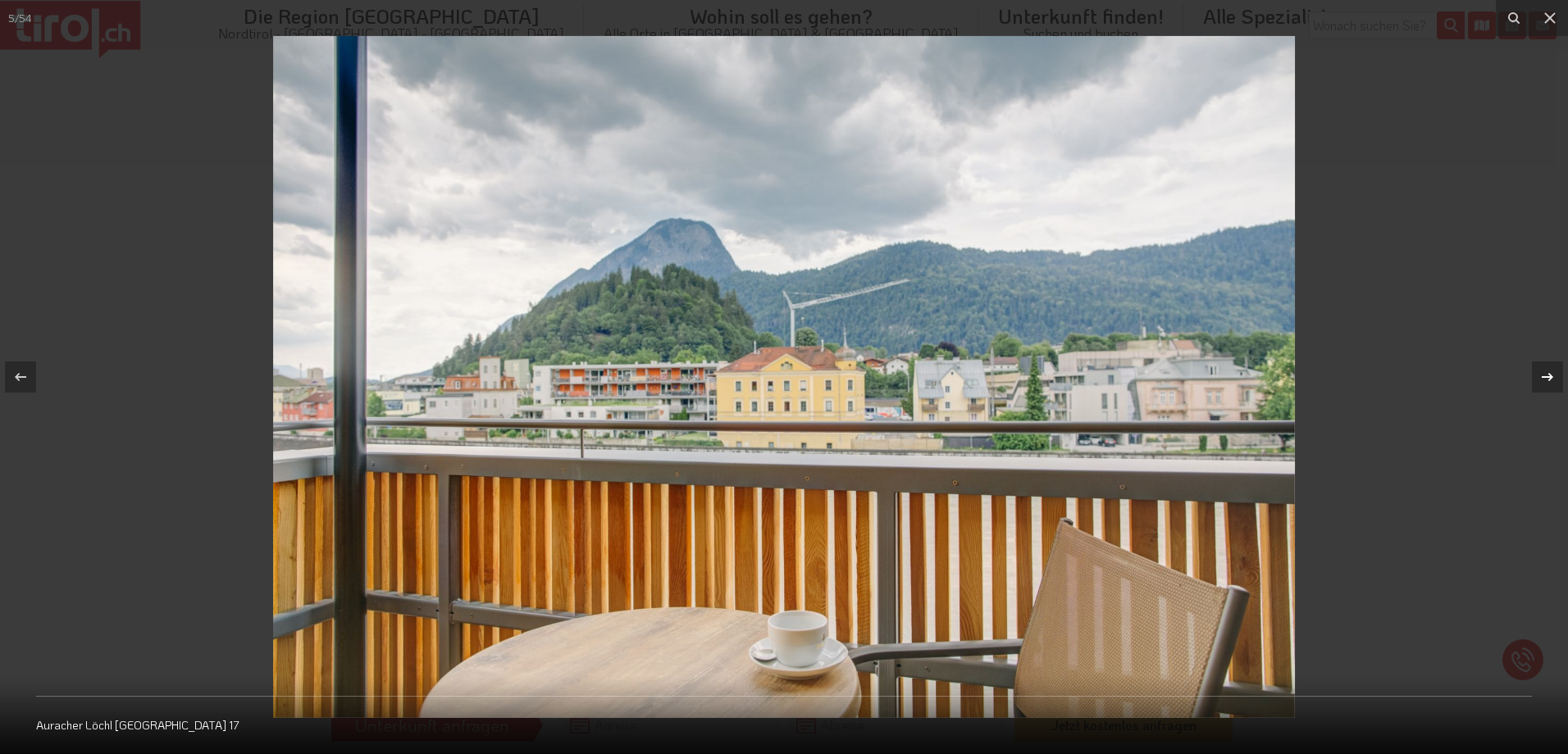
click at [1542, 373] on icon at bounding box center [1547, 377] width 19 height 19
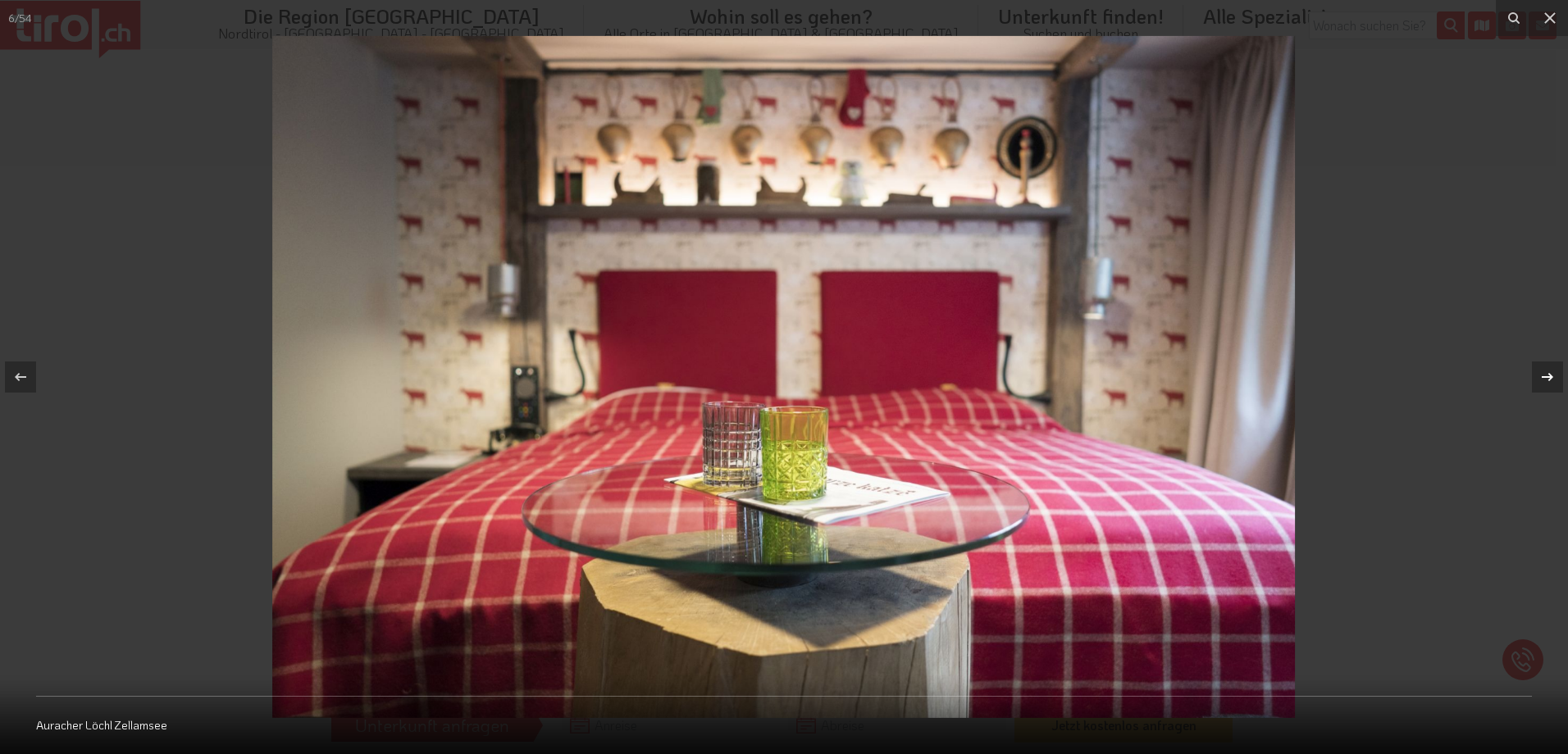
click at [1542, 373] on icon at bounding box center [1547, 377] width 19 height 19
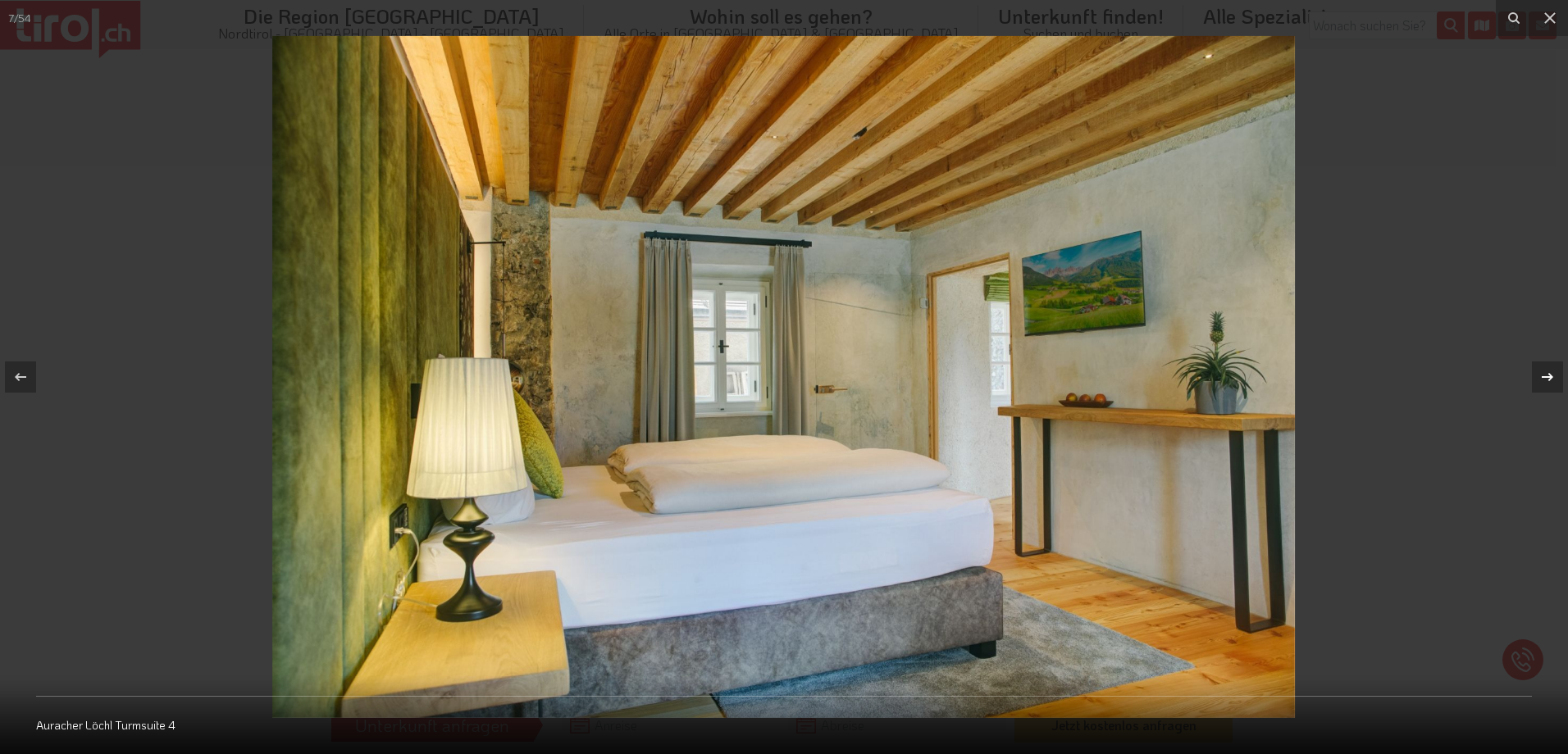
click at [1542, 373] on icon at bounding box center [1547, 377] width 19 height 19
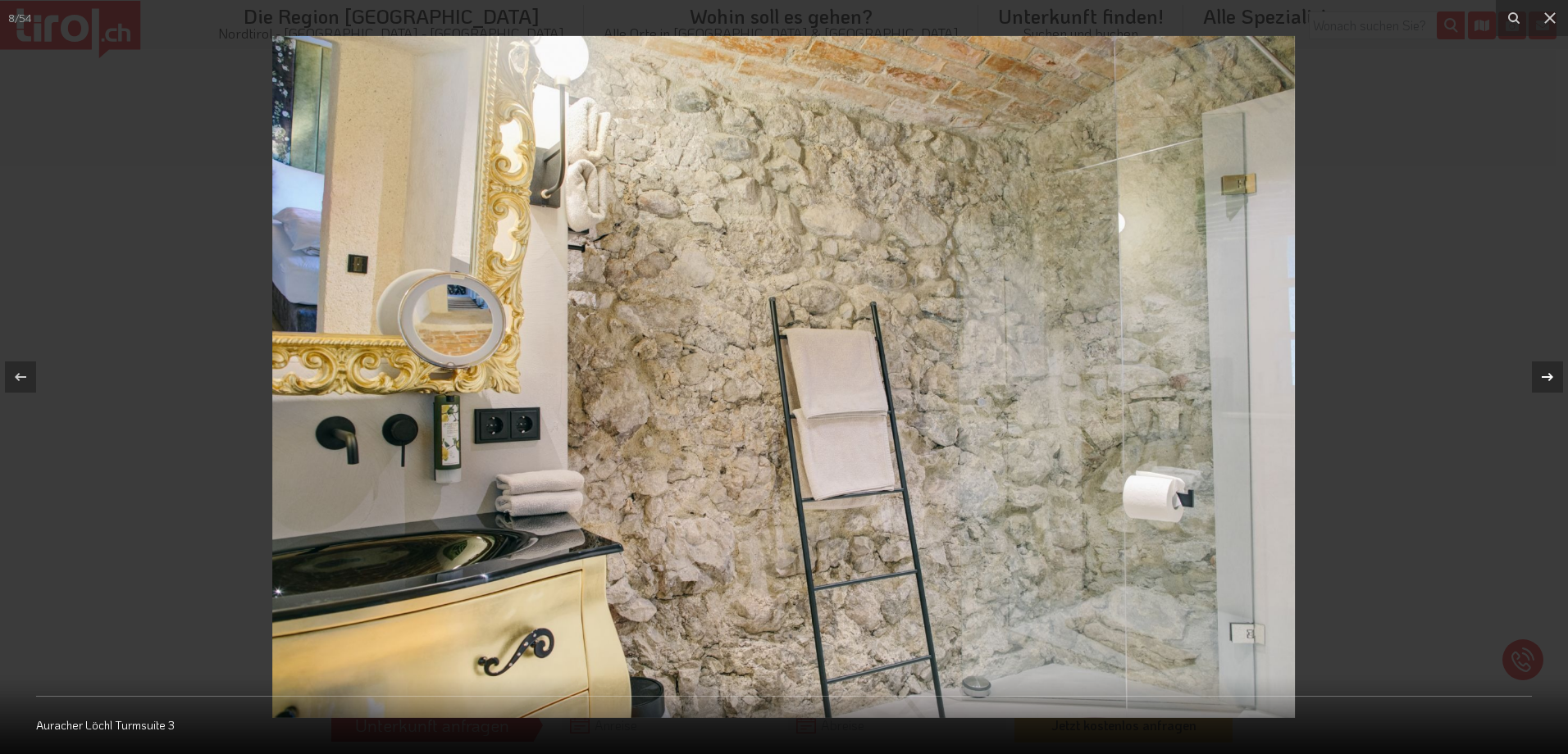
click at [1542, 373] on icon at bounding box center [1547, 377] width 19 height 19
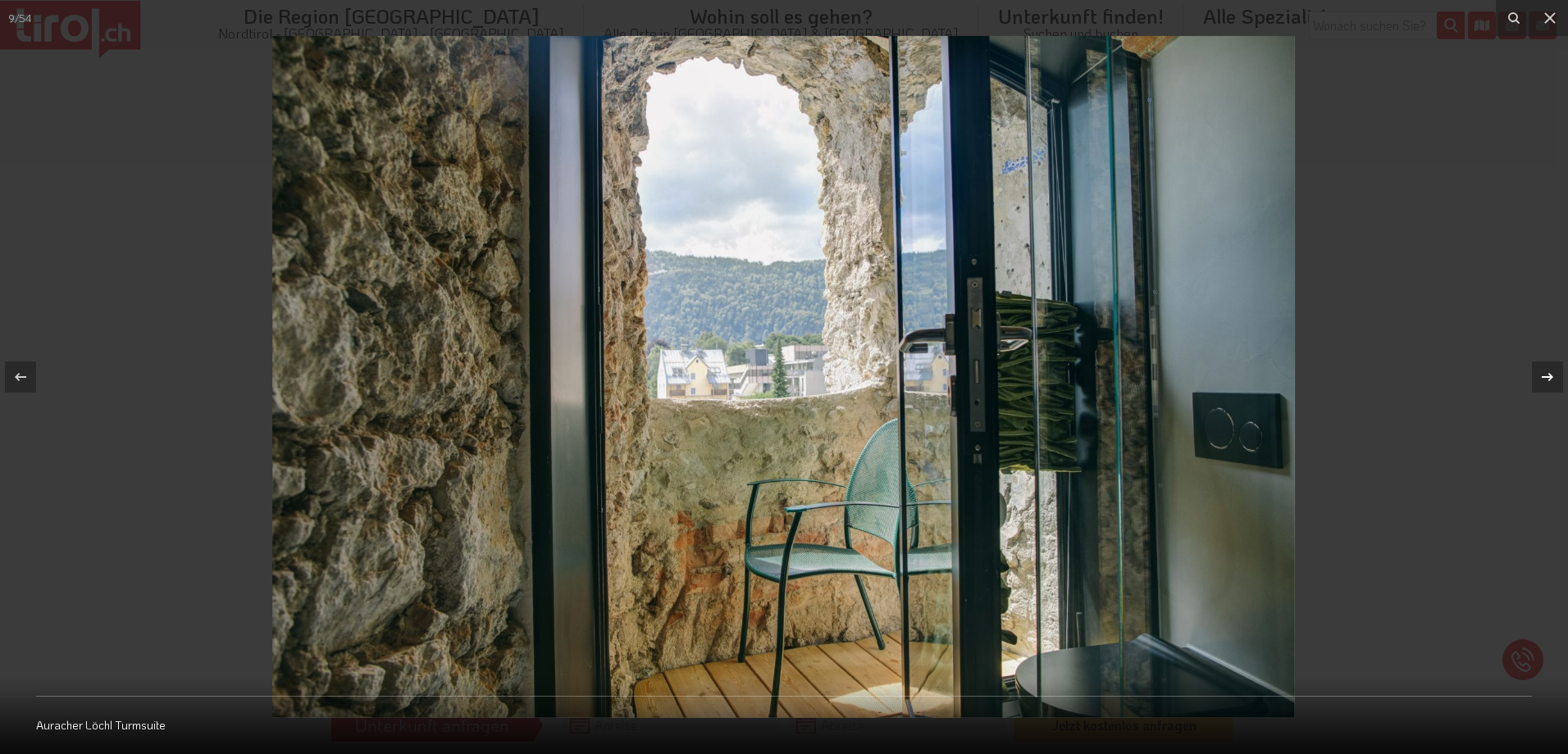
click at [1542, 373] on icon at bounding box center [1547, 377] width 19 height 19
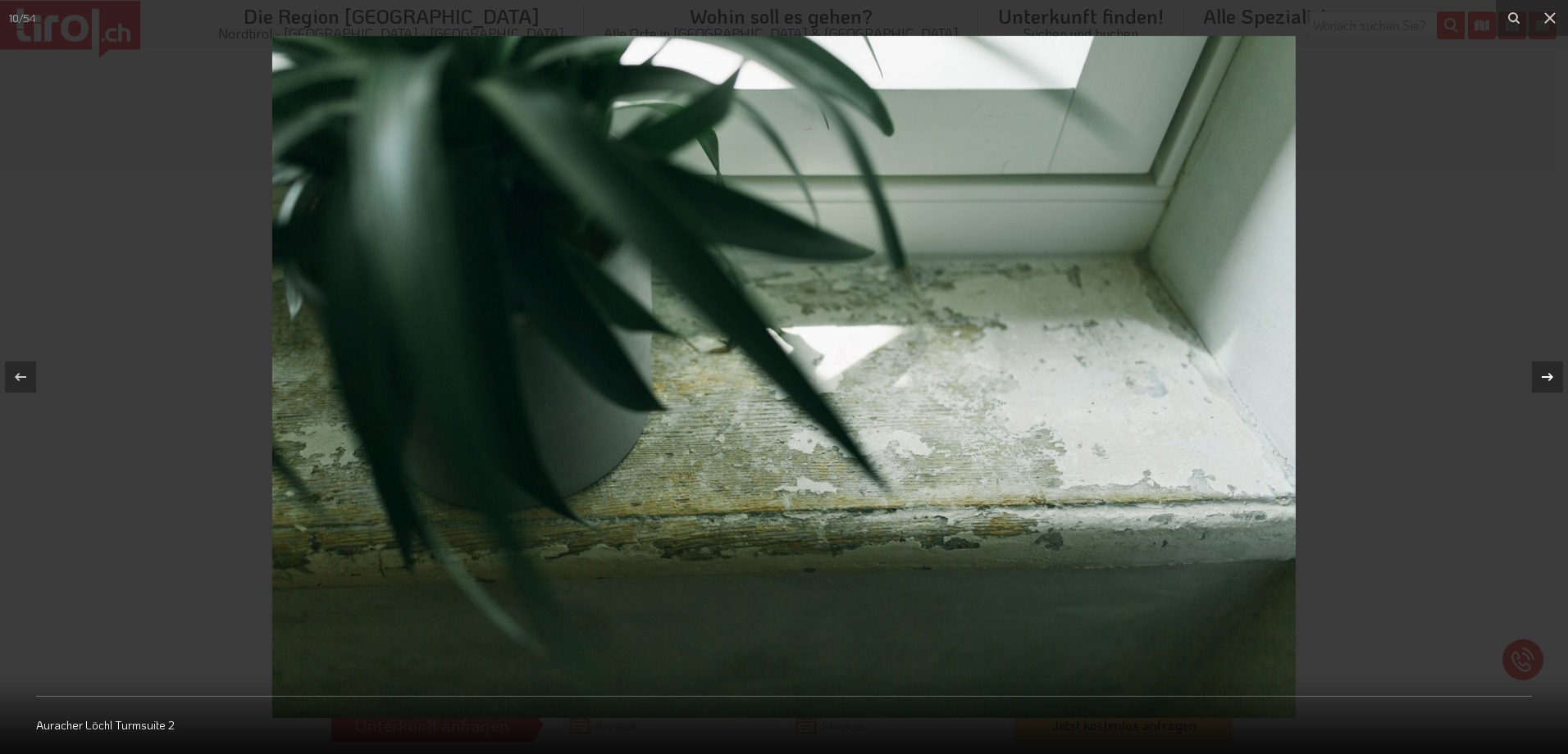
click at [1542, 373] on icon at bounding box center [1547, 377] width 19 height 19
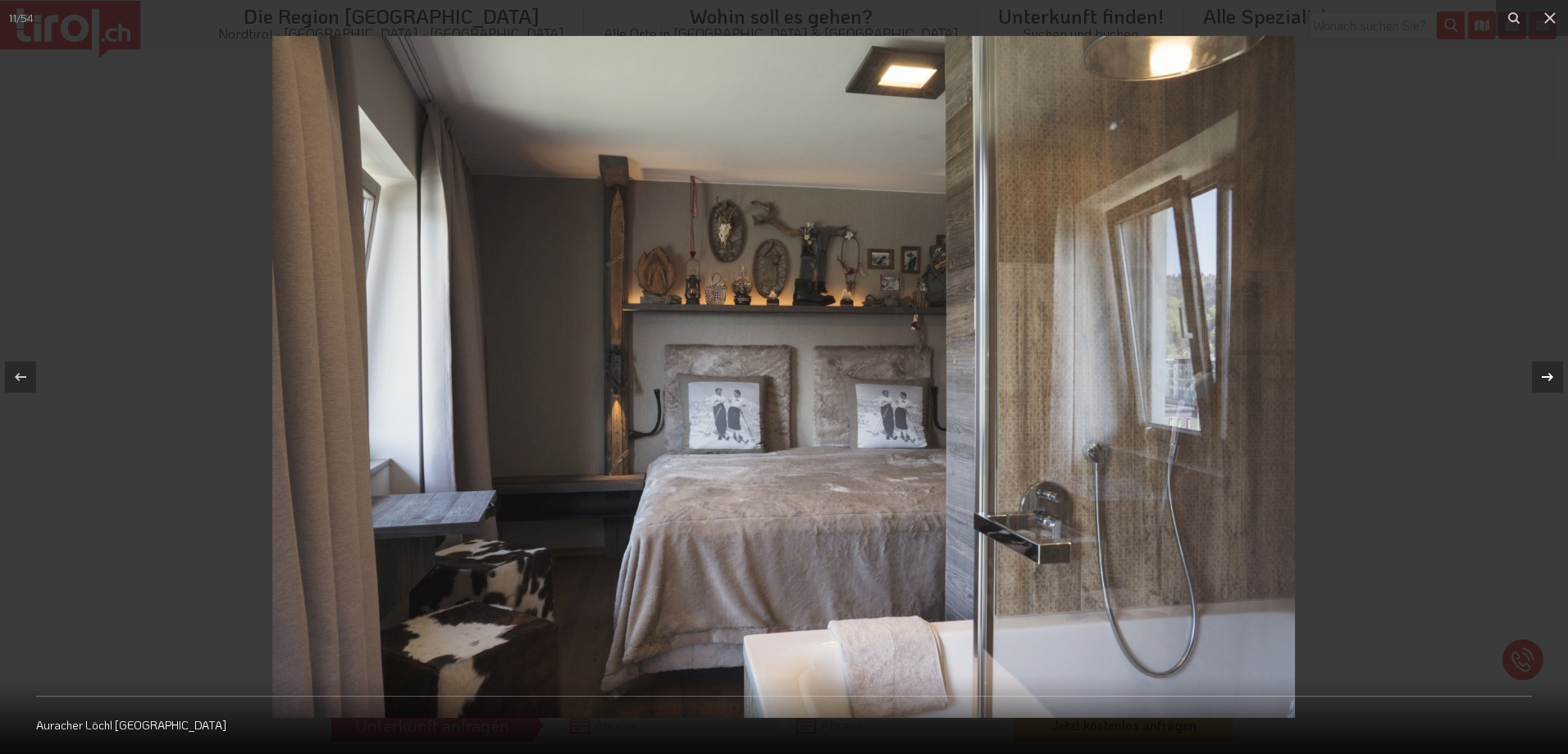
click at [1542, 373] on icon at bounding box center [1547, 377] width 19 height 19
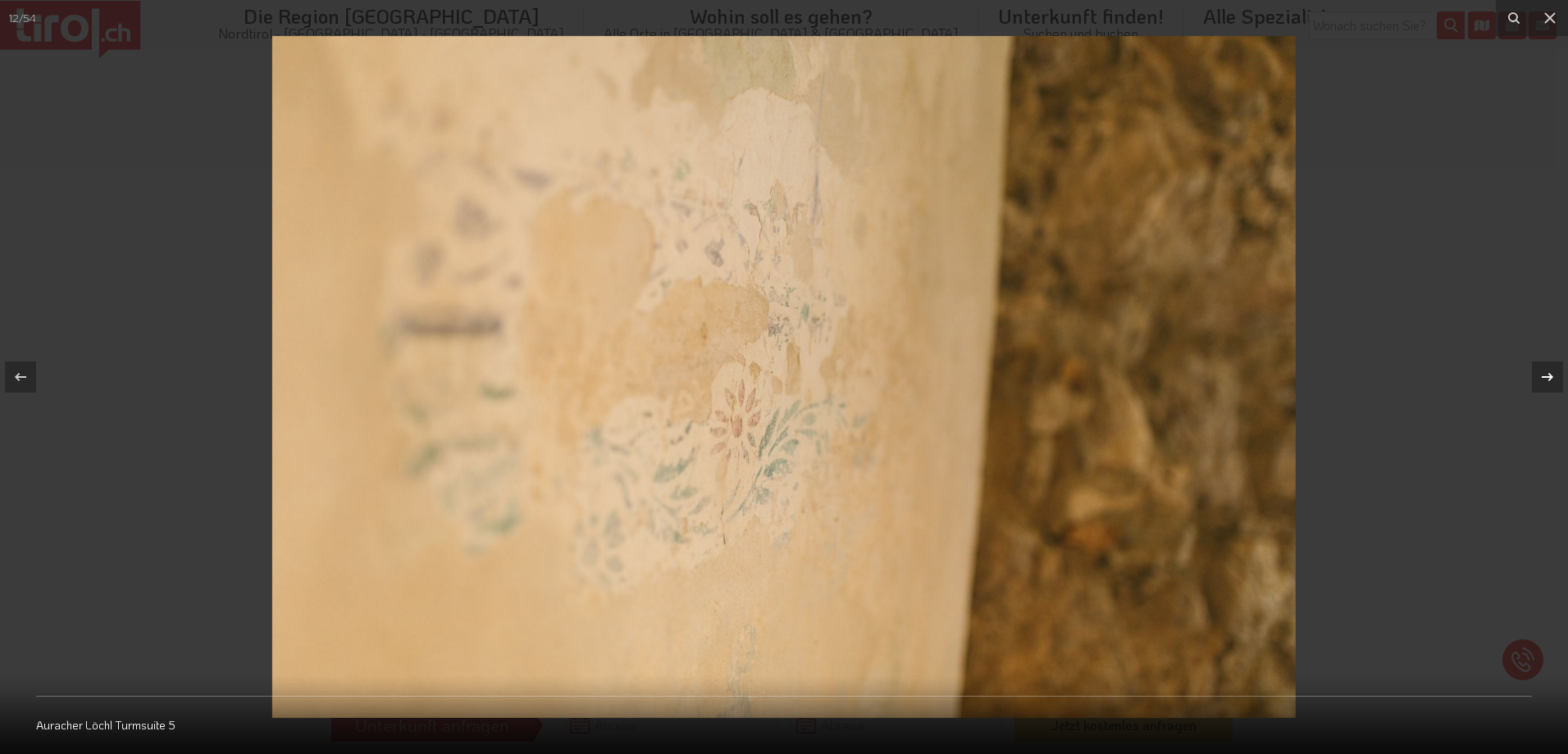
click at [1542, 373] on icon at bounding box center [1547, 377] width 19 height 19
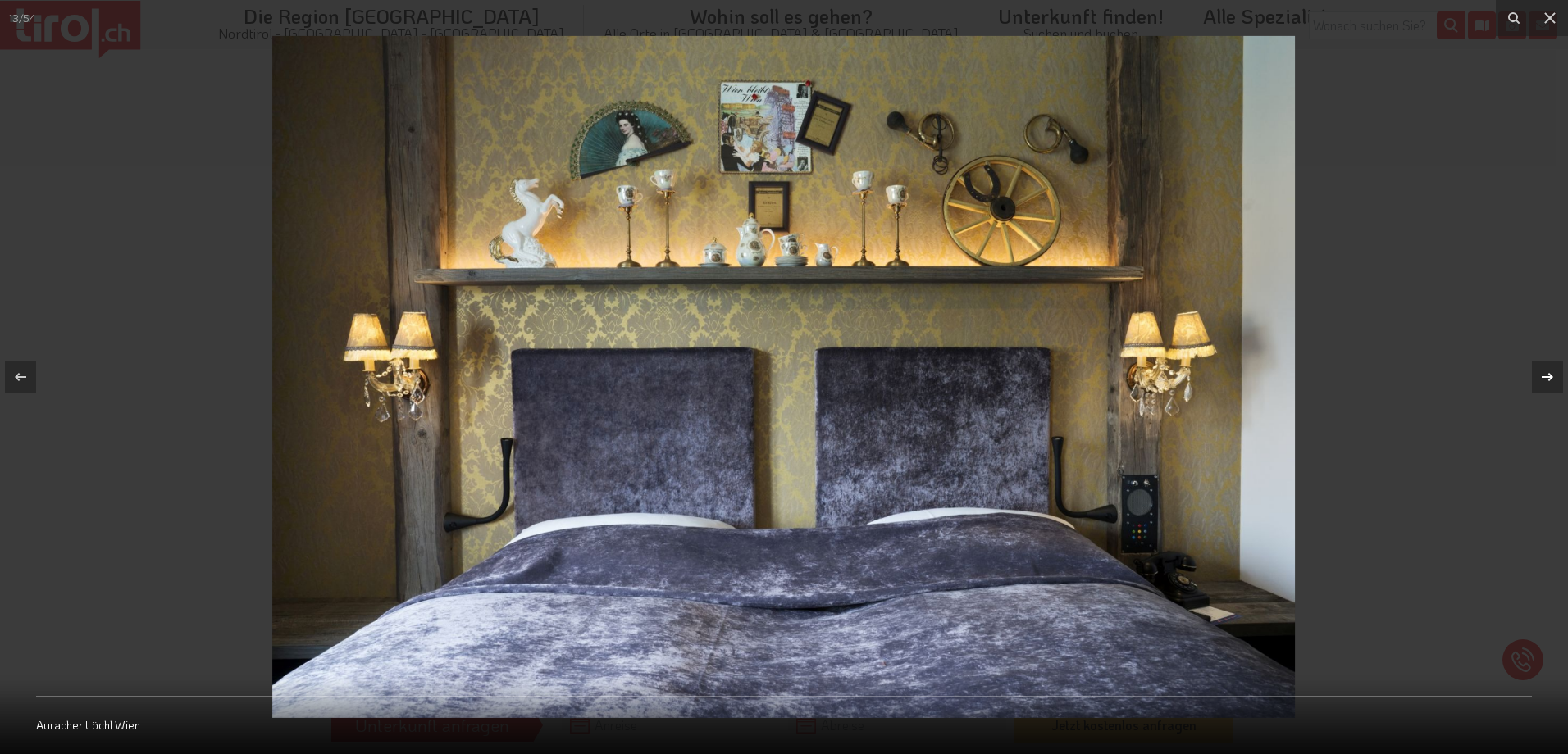
click at [1542, 373] on icon at bounding box center [1547, 377] width 19 height 19
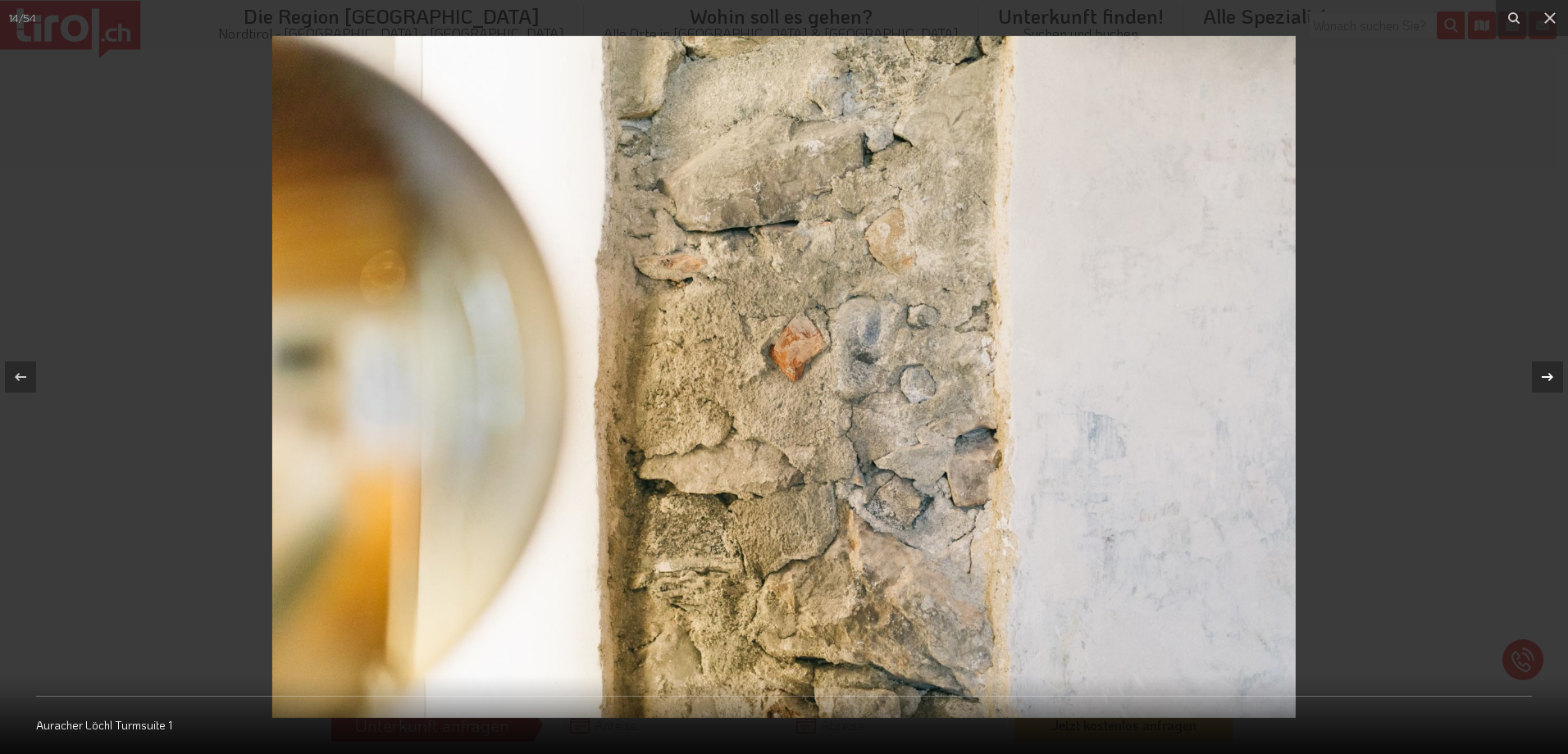
click at [1542, 373] on icon at bounding box center [1547, 377] width 19 height 19
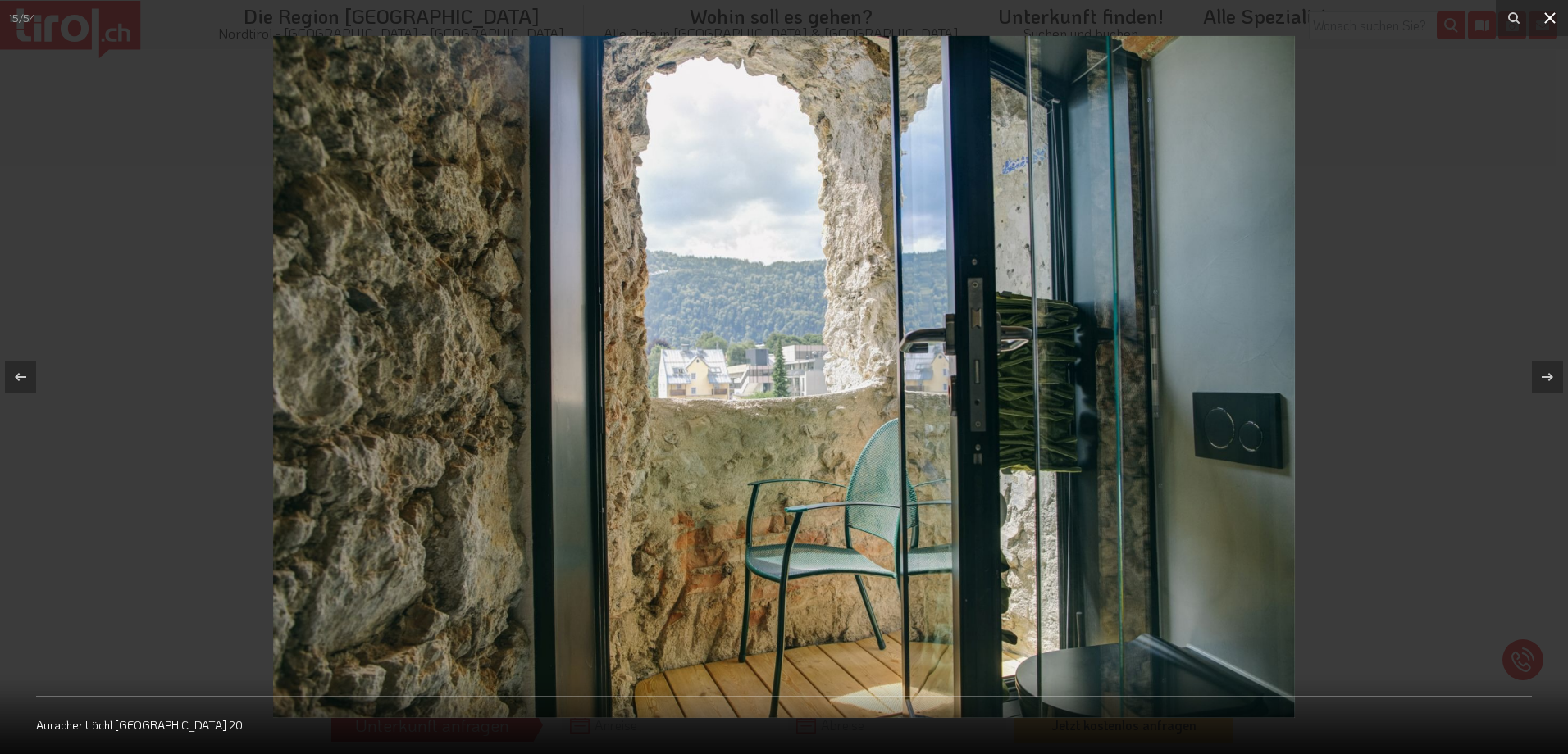
click at [1546, 21] on icon at bounding box center [1550, 18] width 12 height 12
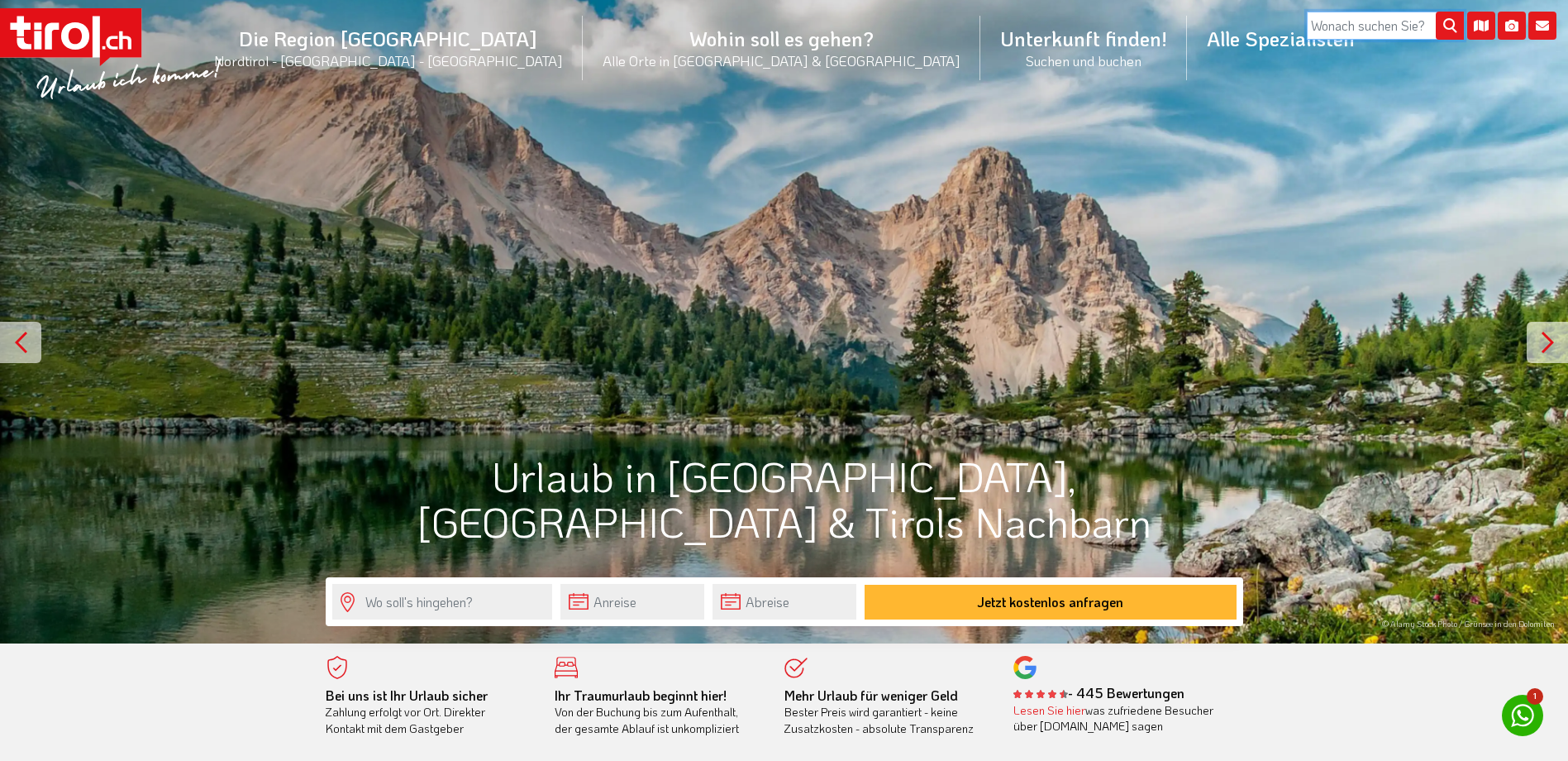
click at [1372, 24] on input "search" at bounding box center [1385, 25] width 157 height 28
type input "boutique"
click at [1435, 13] on button "submit" at bounding box center [1449, 26] width 28 height 28
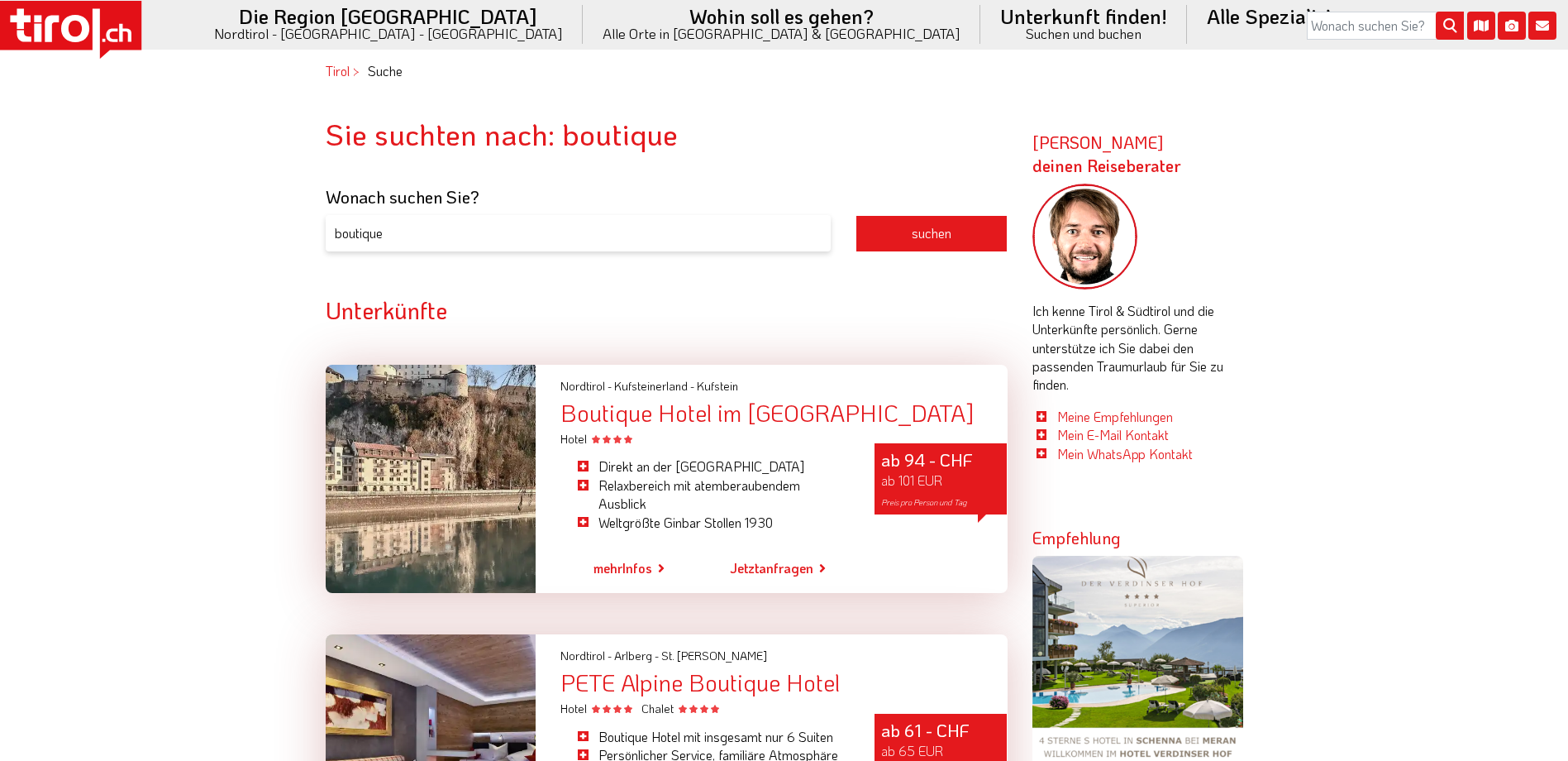
click at [637, 562] on link "mehr Infos" at bounding box center [623, 568] width 59 height 38
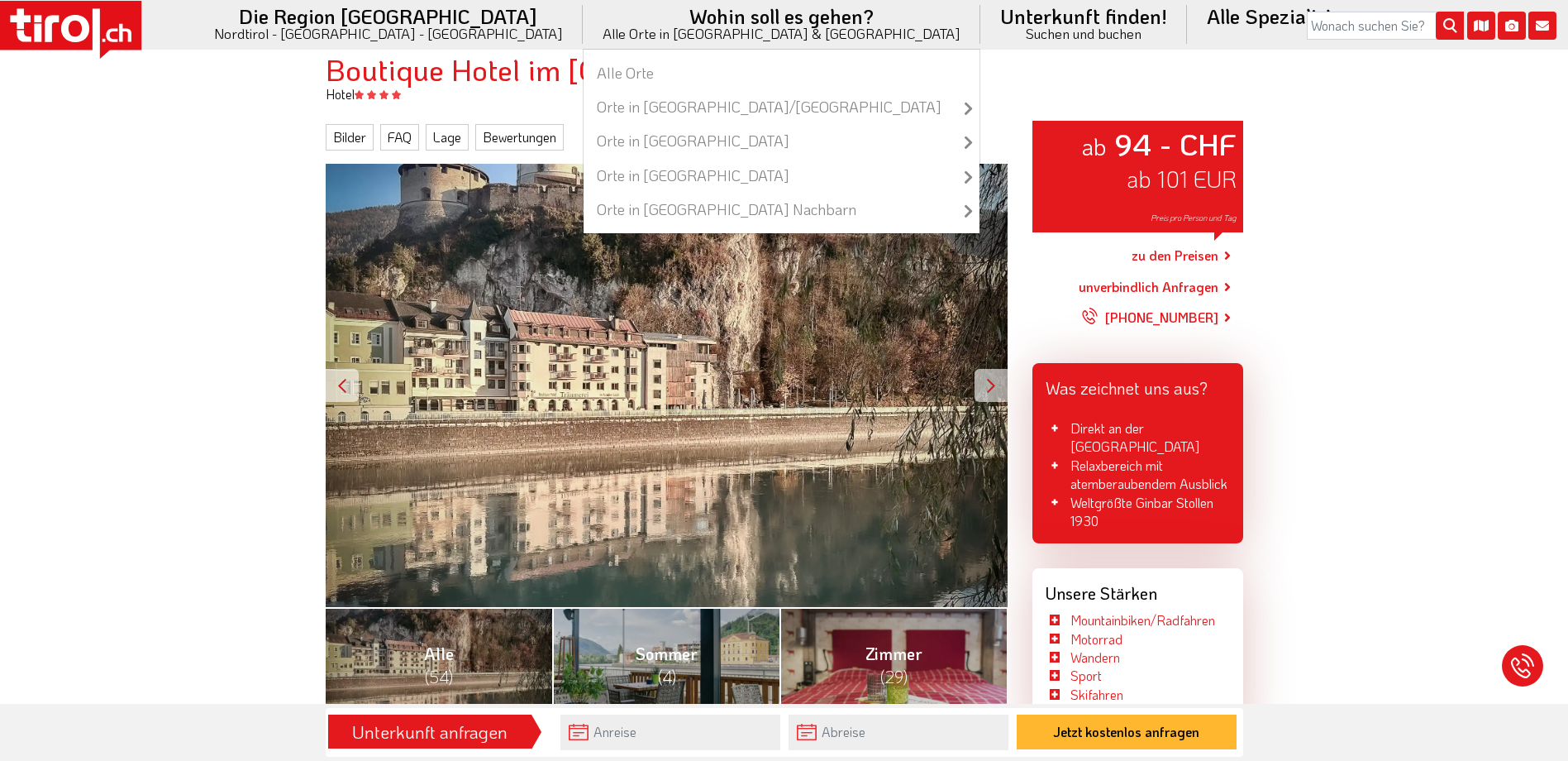
scroll to position [166, 0]
